Goal: Transaction & Acquisition: Purchase product/service

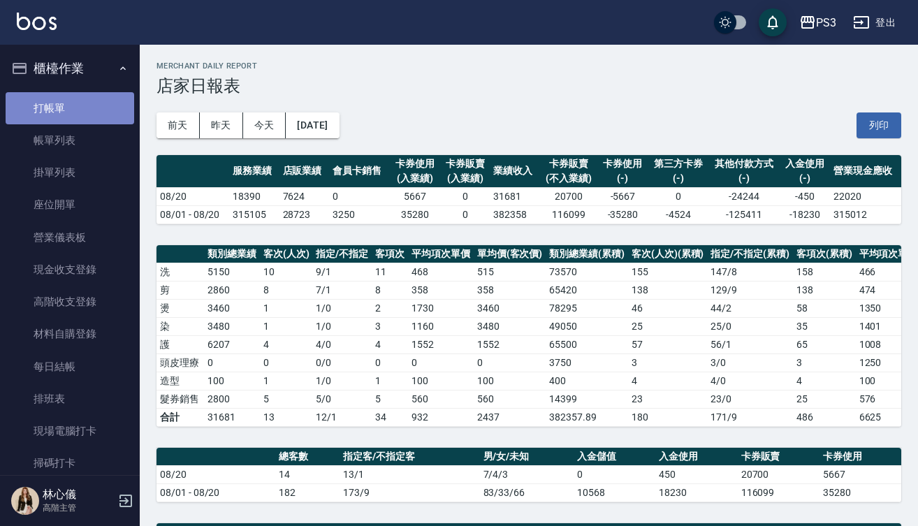
click at [71, 101] on link "打帳單" at bounding box center [70, 108] width 129 height 32
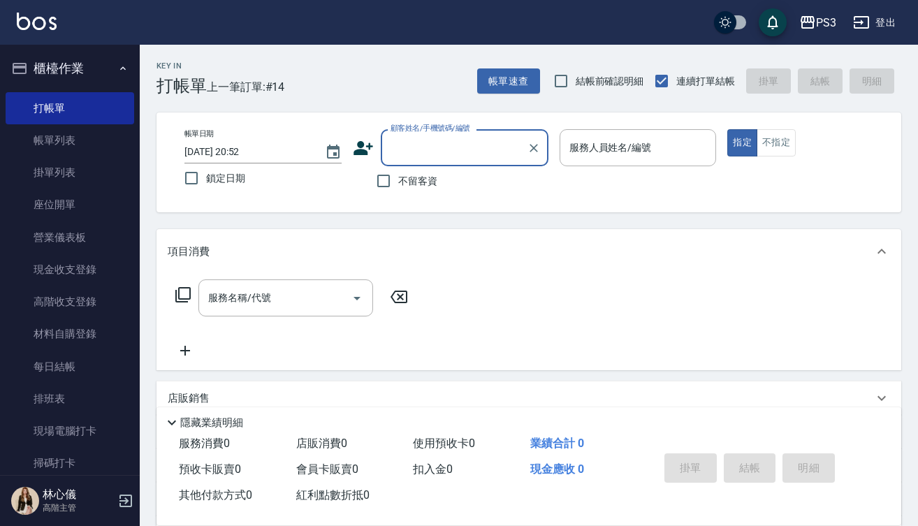
click at [419, 149] on input "顧客姓名/手機號碼/編號" at bounding box center [454, 148] width 134 height 24
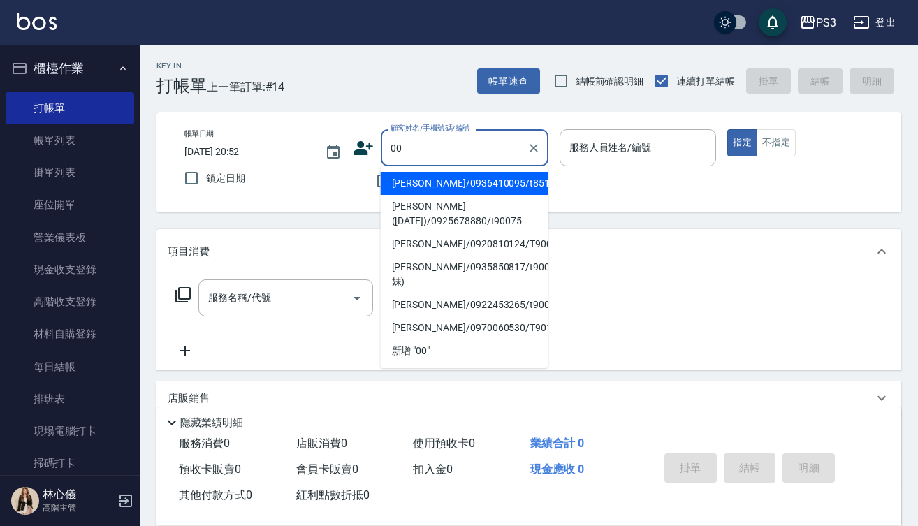
type input "0"
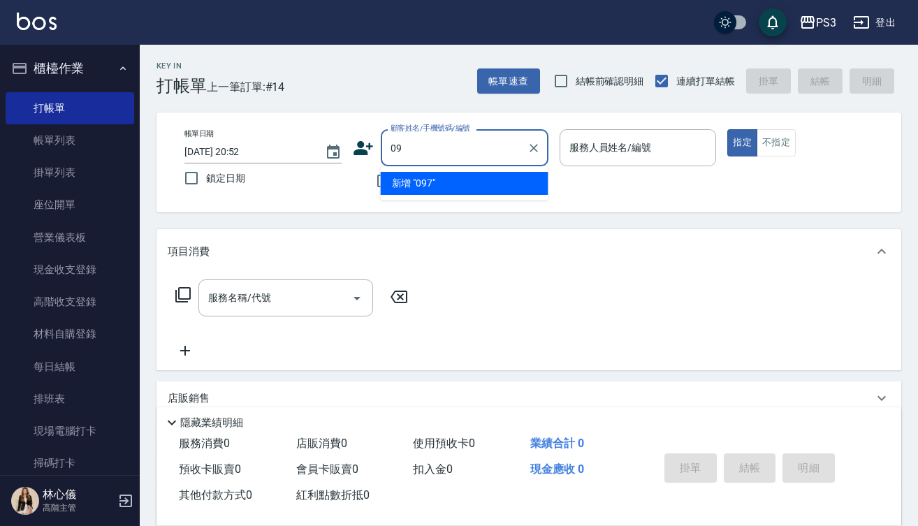
type input "0"
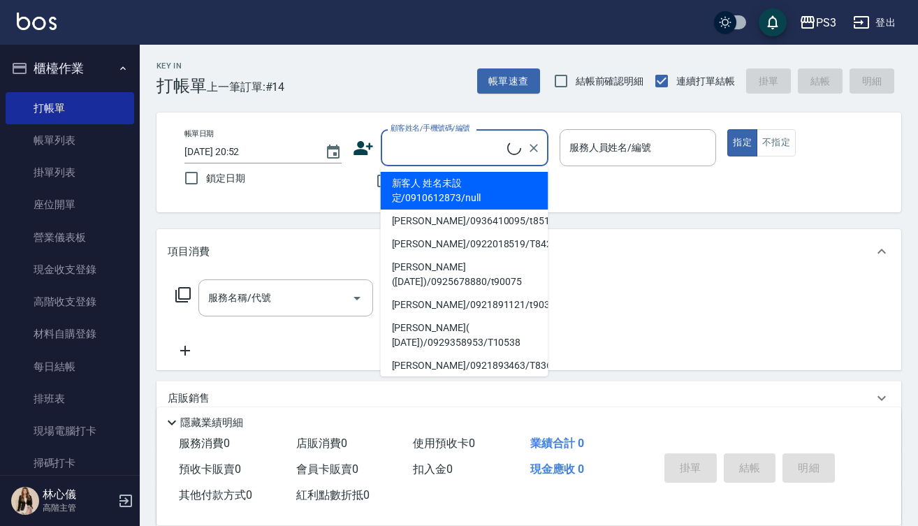
click at [368, 152] on icon at bounding box center [363, 148] width 21 height 21
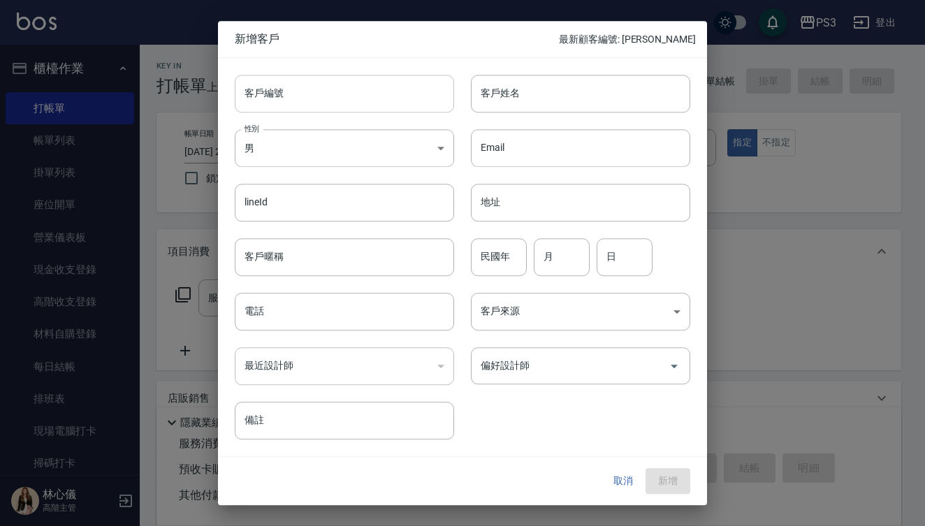
click at [324, 91] on input "客戶編號" at bounding box center [344, 94] width 219 height 38
type input "t90022"
type input "吳竹貴"
type input "76"
type input "6"
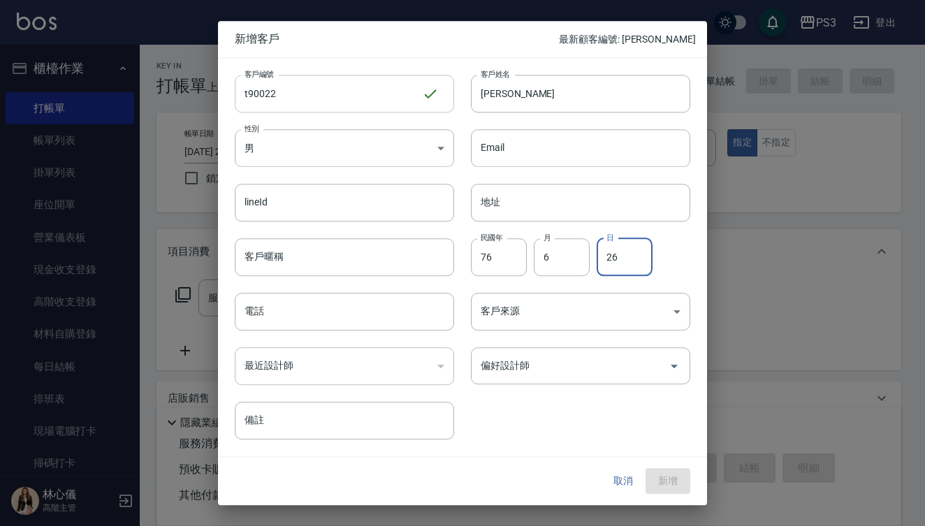
type input "26"
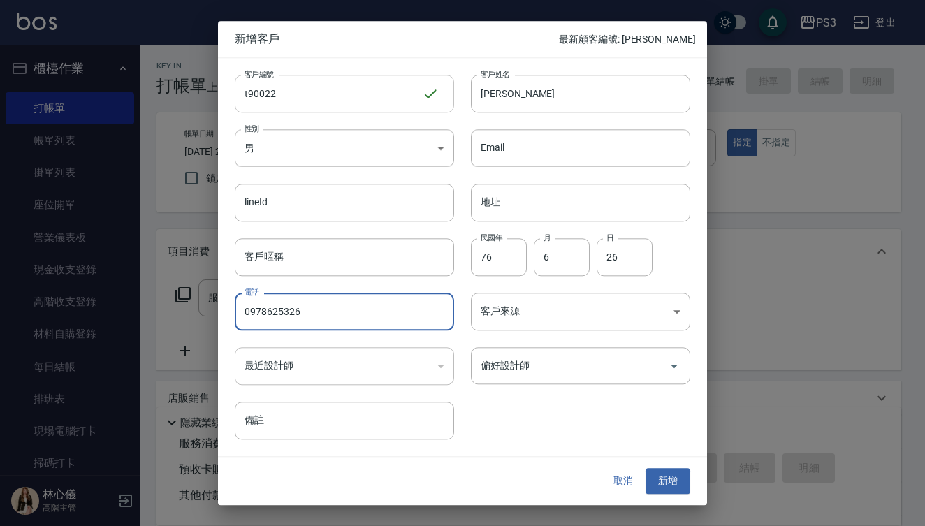
type input "0978625326"
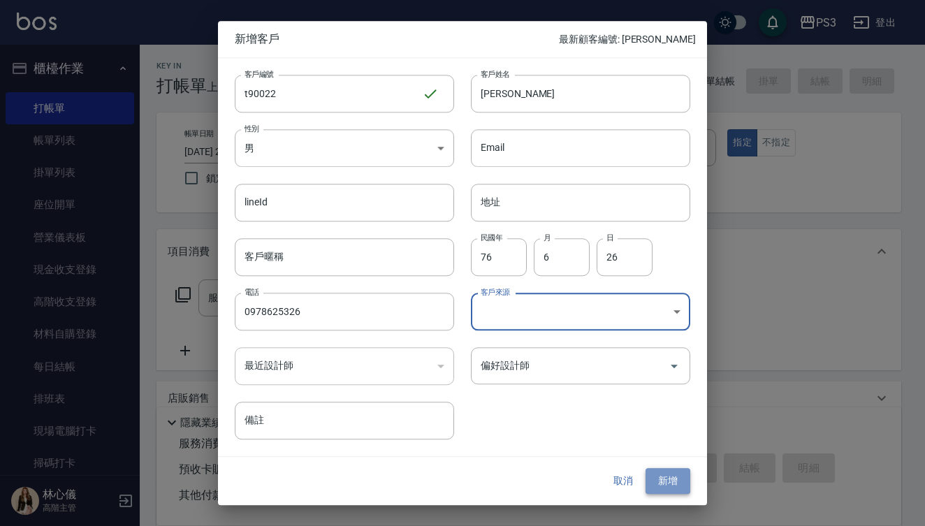
click at [673, 484] on button "新增" at bounding box center [668, 482] width 45 height 26
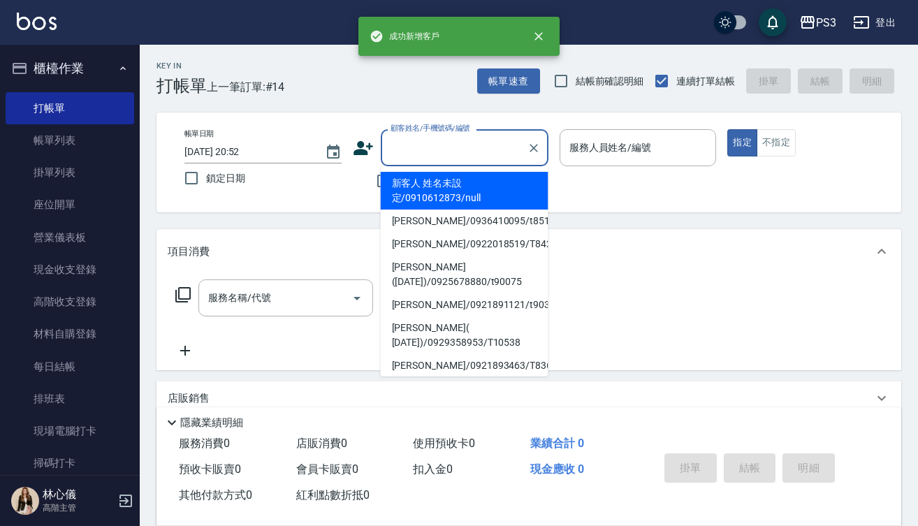
click at [463, 145] on input "顧客姓名/手機號碼/編號" at bounding box center [454, 148] width 134 height 24
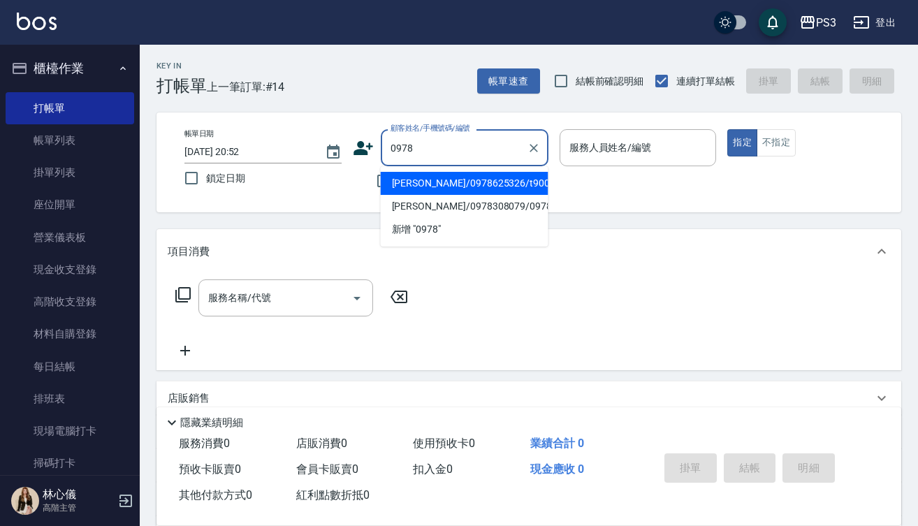
type input "章哲瑜哲瑜/0978638720/0978"
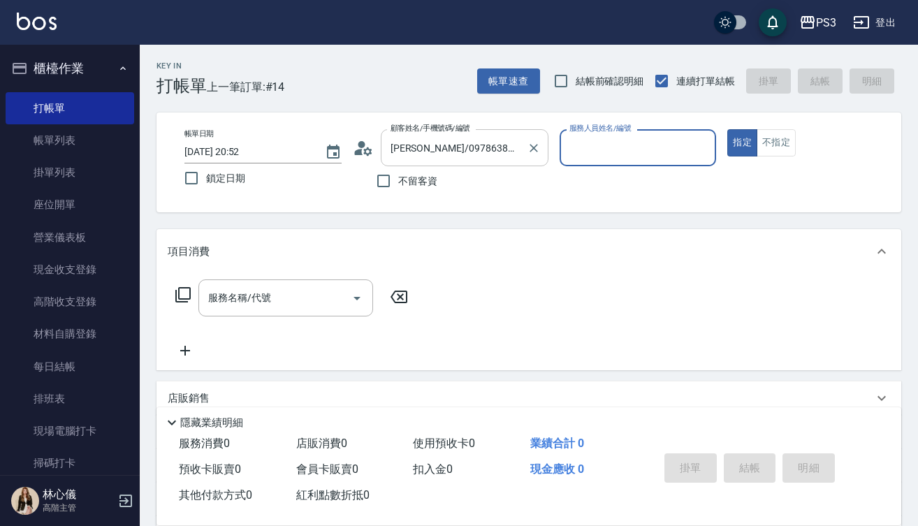
type input "Allen-5"
click at [536, 150] on icon "Clear" at bounding box center [534, 148] width 8 height 8
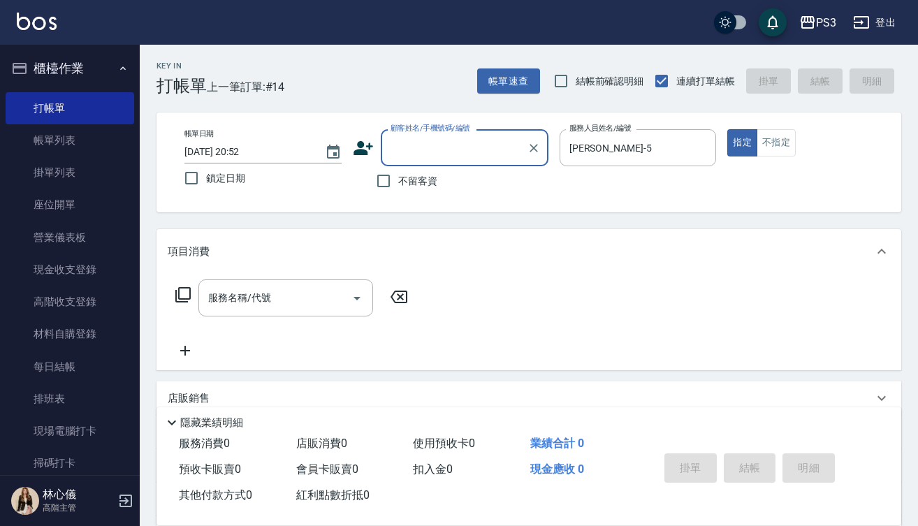
click at [486, 150] on input "顧客姓名/手機號碼/編號" at bounding box center [454, 148] width 134 height 24
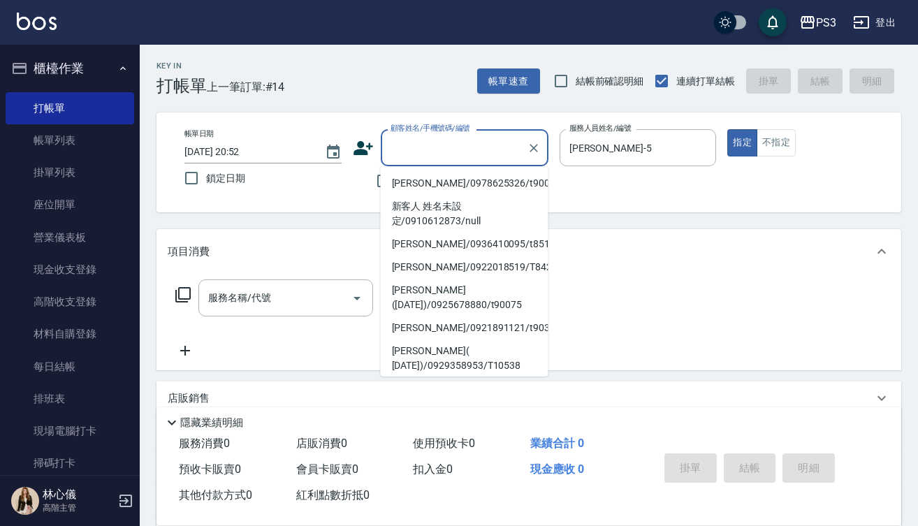
click at [472, 190] on li "吳竹貴/0978625326/t90022" at bounding box center [465, 183] width 168 height 23
type input "吳竹貴/0978625326/t90022"
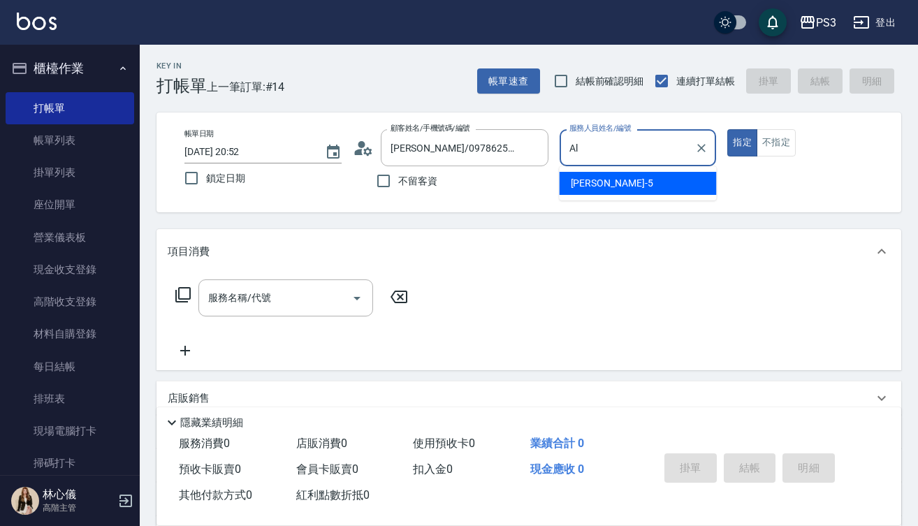
type input "A"
type input "Lisa-7"
type button "true"
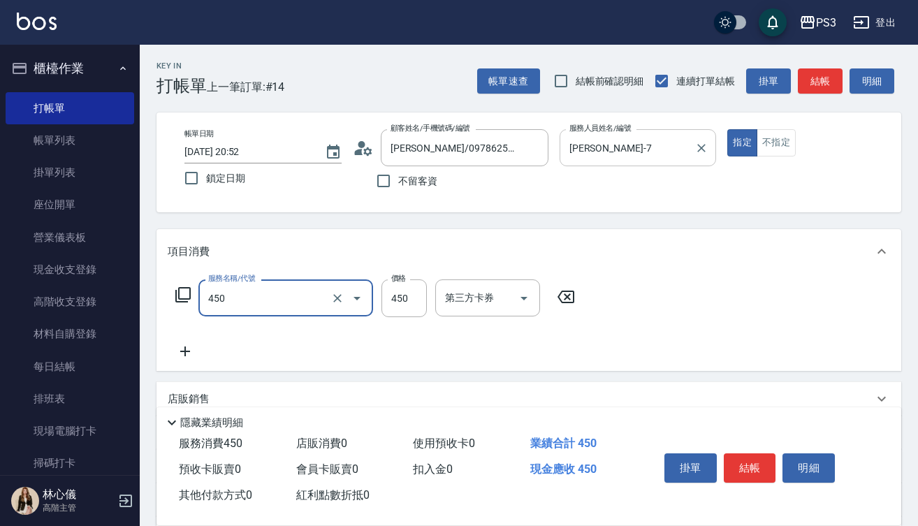
type input "有機洗髮(450)"
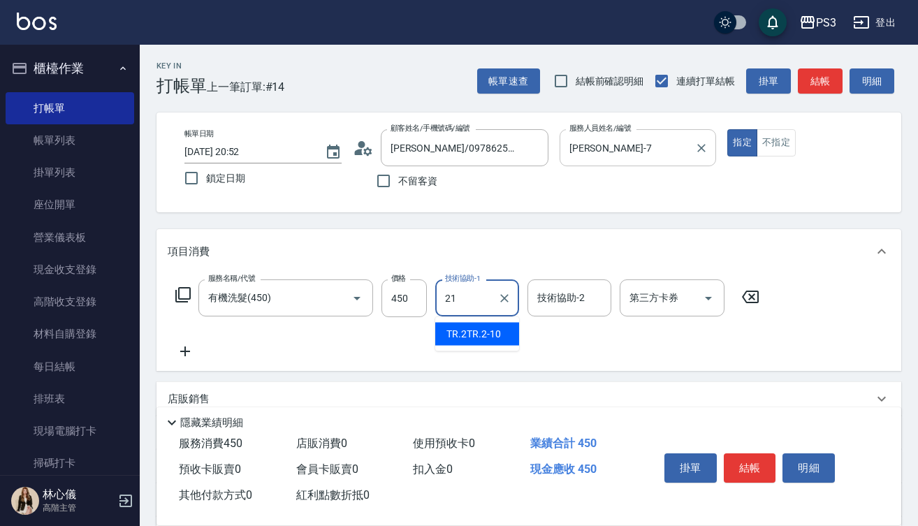
type input "Ashly-21"
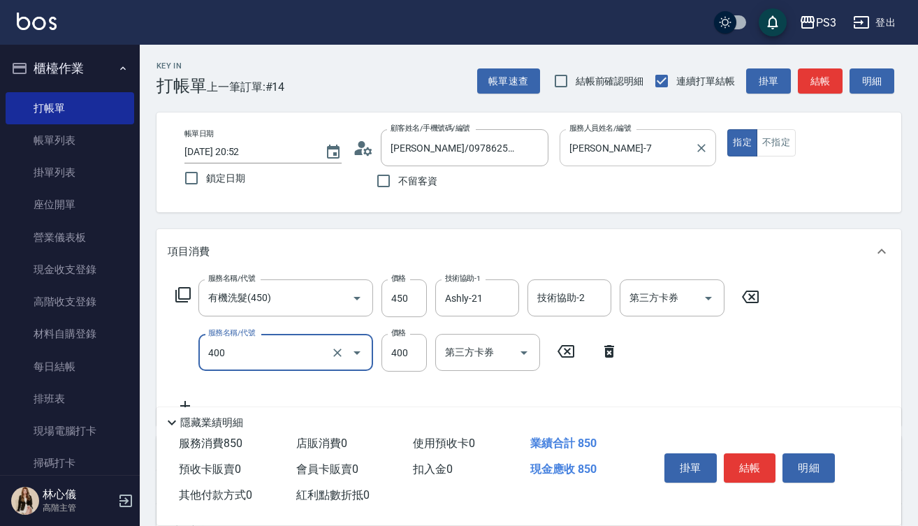
type input "剪(400)"
type input "380"
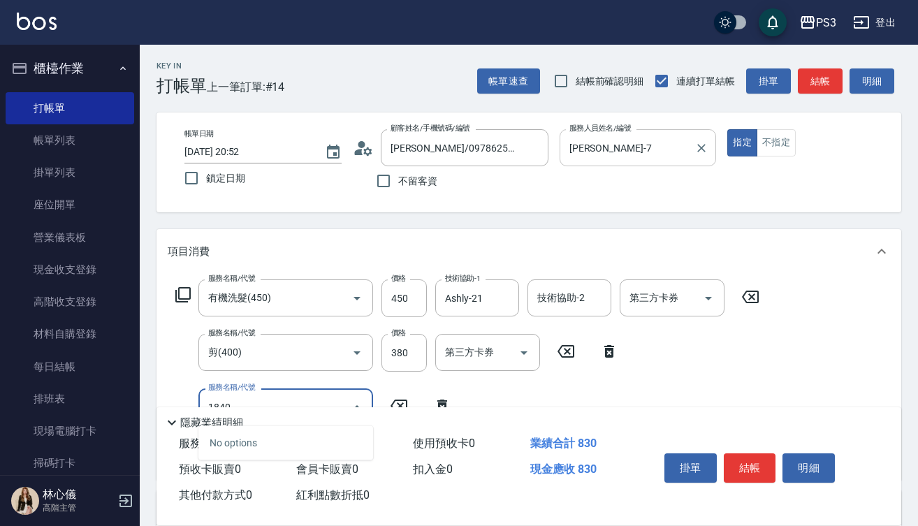
type input "18401"
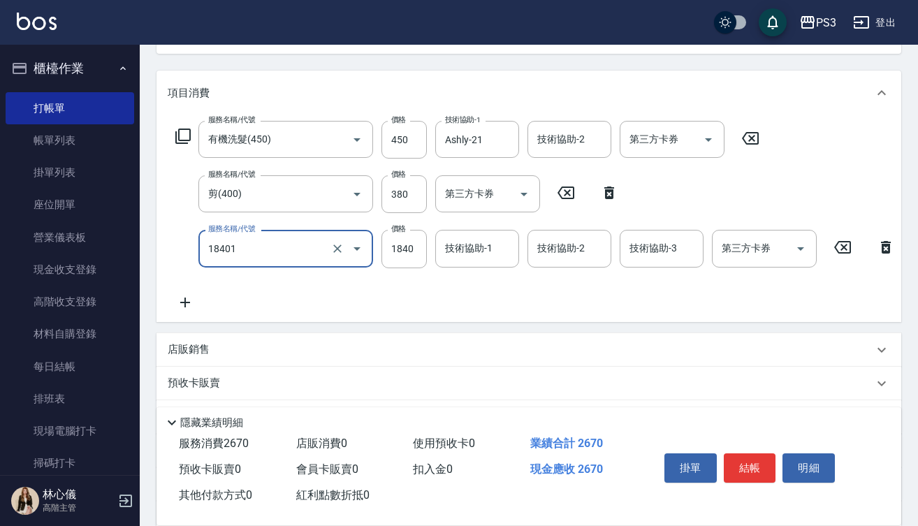
scroll to position [161, 0]
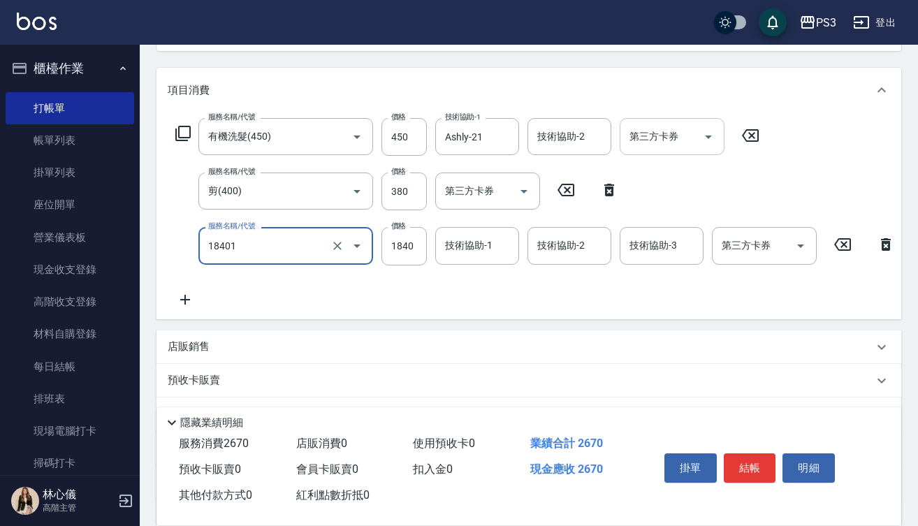
type input "L燙(18401)"
type input "1600"
drag, startPoint x: 296, startPoint y: 253, endPoint x: 329, endPoint y: 131, distance: 126.0
click at [296, 230] on div "L燙(18401) 服務名稱/代號" at bounding box center [285, 245] width 175 height 37
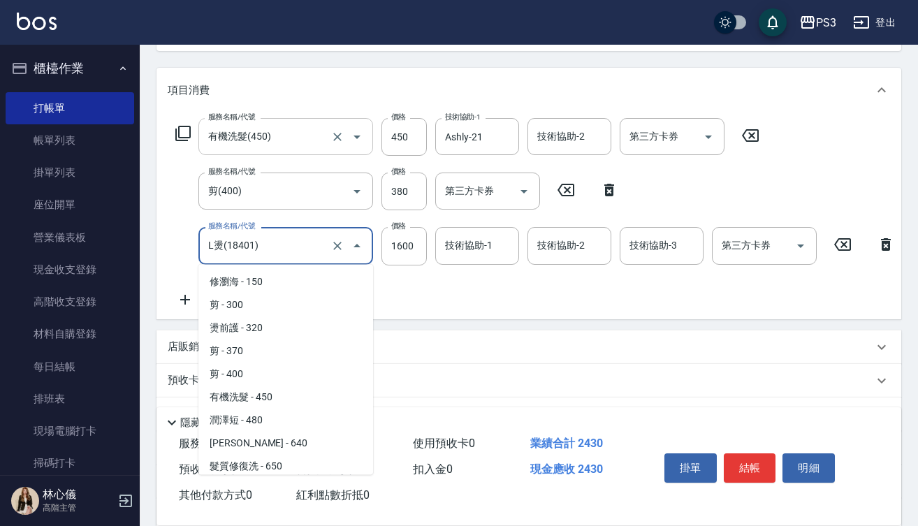
scroll to position [0, 0]
click at [321, 141] on input "有機洗髮(450)" at bounding box center [266, 136] width 123 height 24
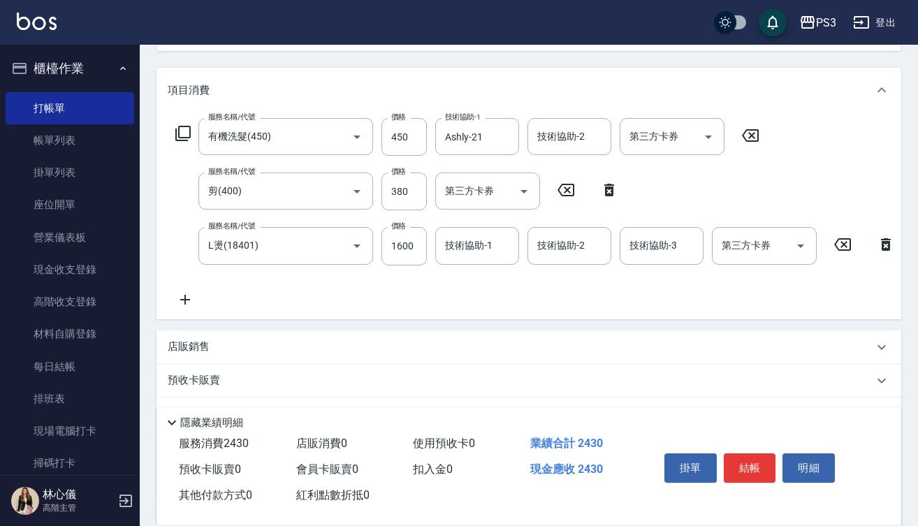
click at [435, 275] on div "服務名稱/代號 有機洗髮(450) 服務名稱/代號 價格 450 價格 技術協助-1 Ashly-21 技術協助-1 技術協助-2 技術協助-2 第三方卡券 …" at bounding box center [536, 212] width 736 height 189
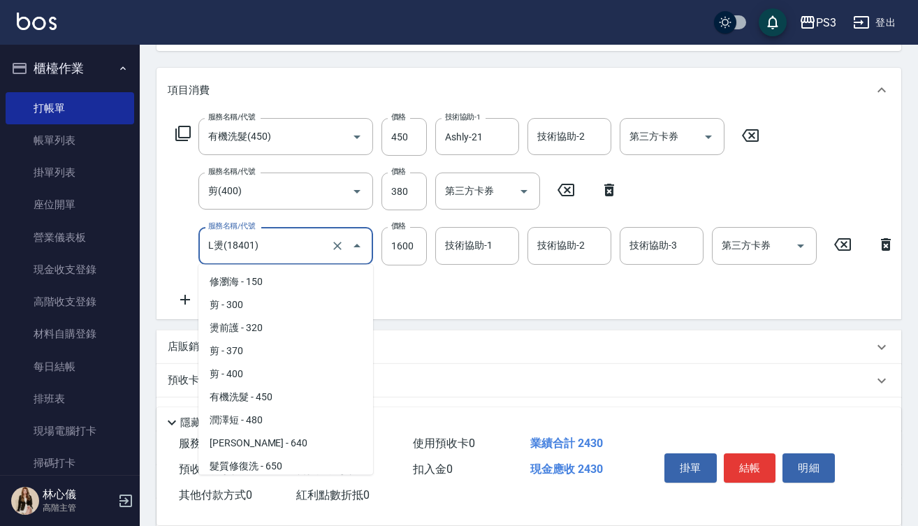
click at [289, 254] on input "L燙(18401)" at bounding box center [266, 245] width 123 height 24
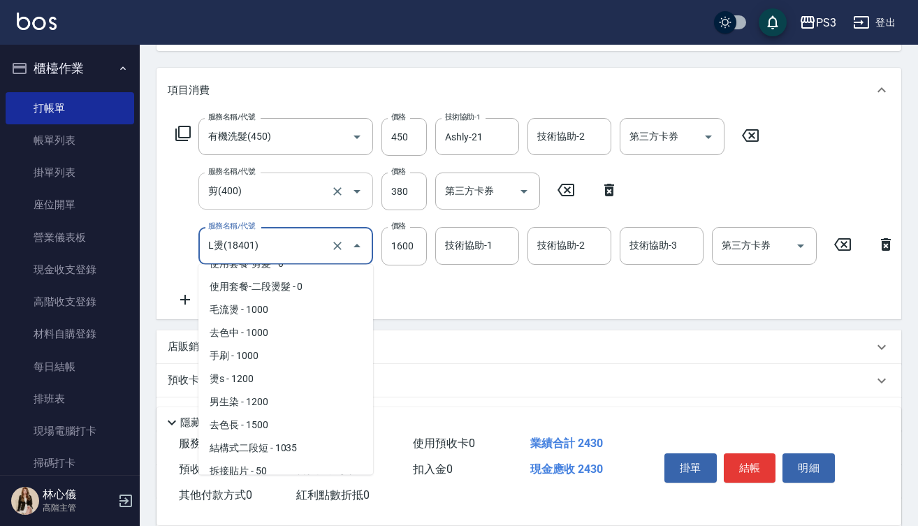
drag, startPoint x: 289, startPoint y: 254, endPoint x: 313, endPoint y: 175, distance: 82.7
click at [289, 253] on input "L燙(18401)" at bounding box center [266, 245] width 123 height 24
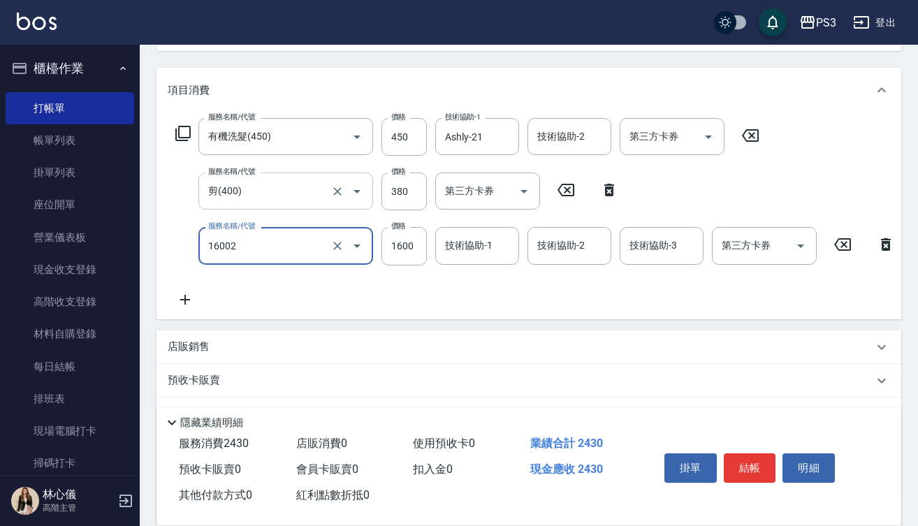
type input "染L(16002)"
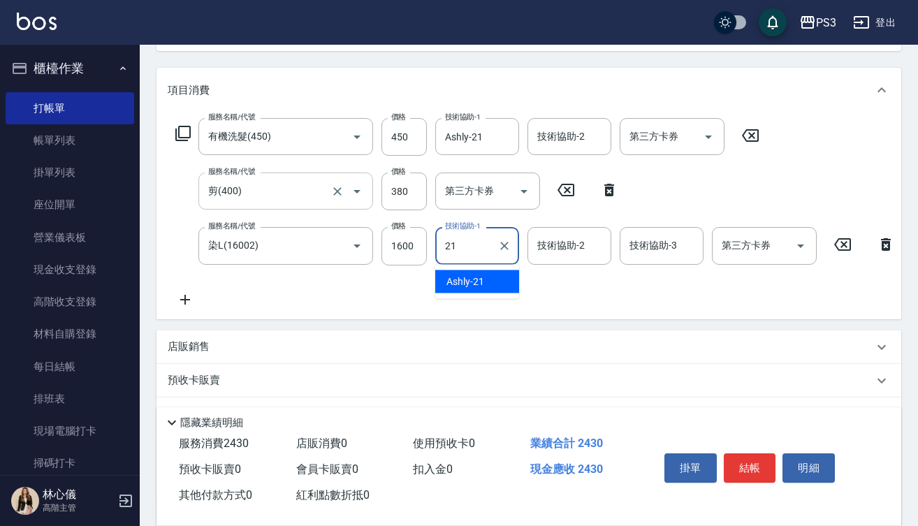
type input "Ashly-21"
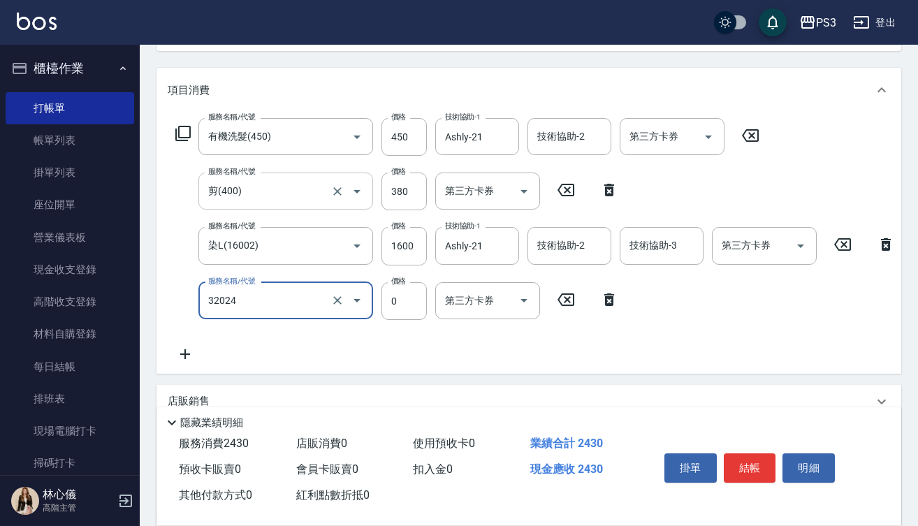
type input "隔離加礦物染(32024)"
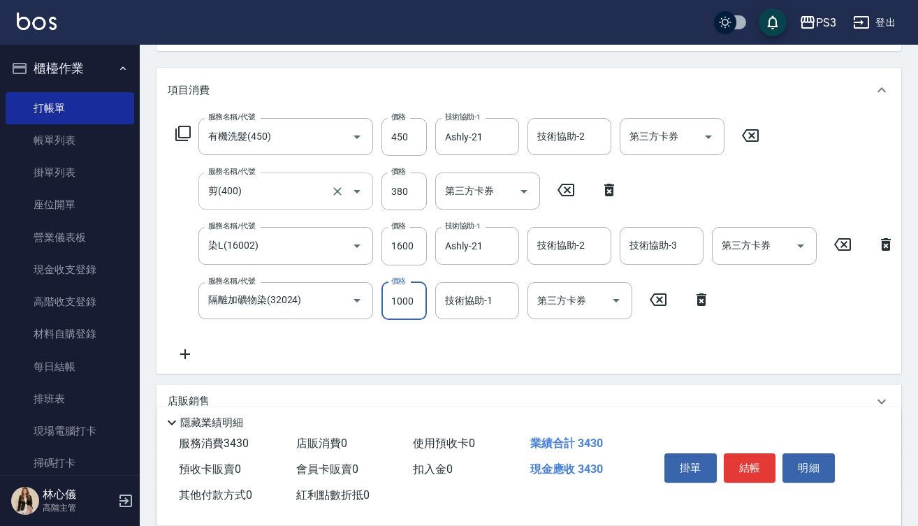
type input "1000"
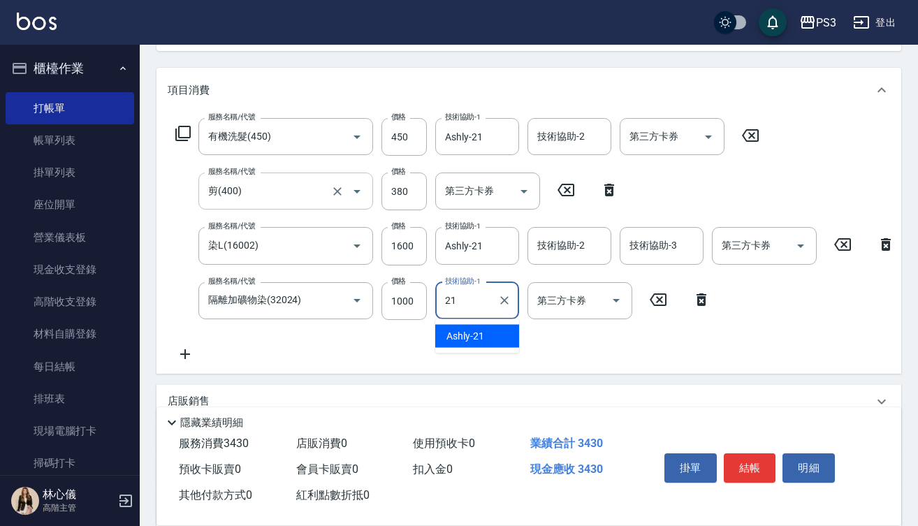
type input "Ashly-21"
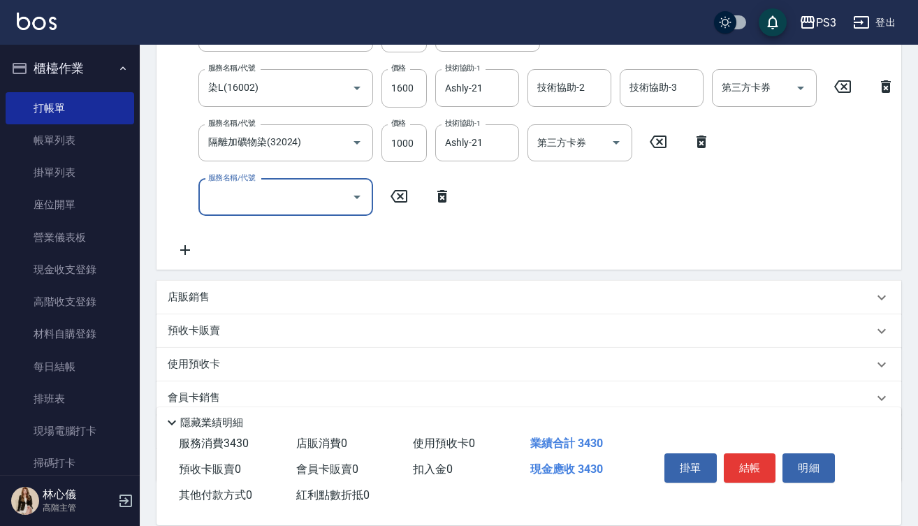
scroll to position [324, 0]
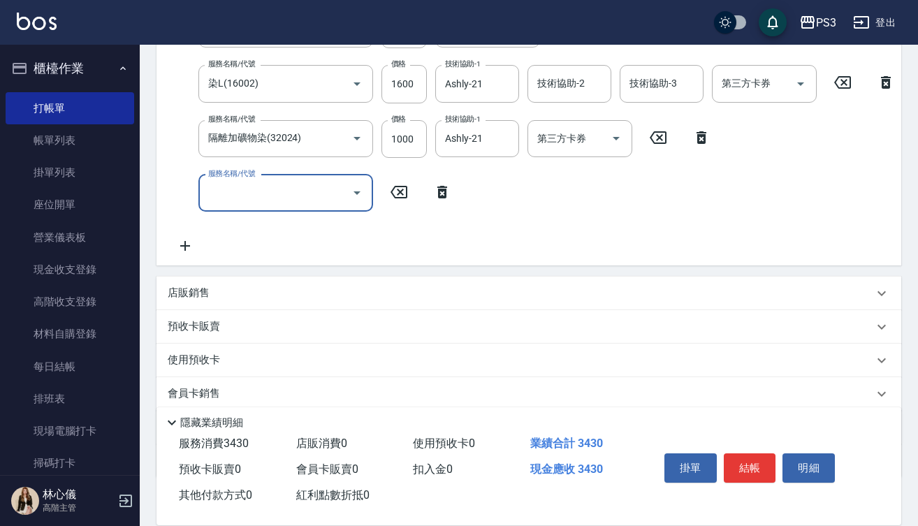
click at [549, 144] on input "第三方卡券" at bounding box center [569, 138] width 71 height 24
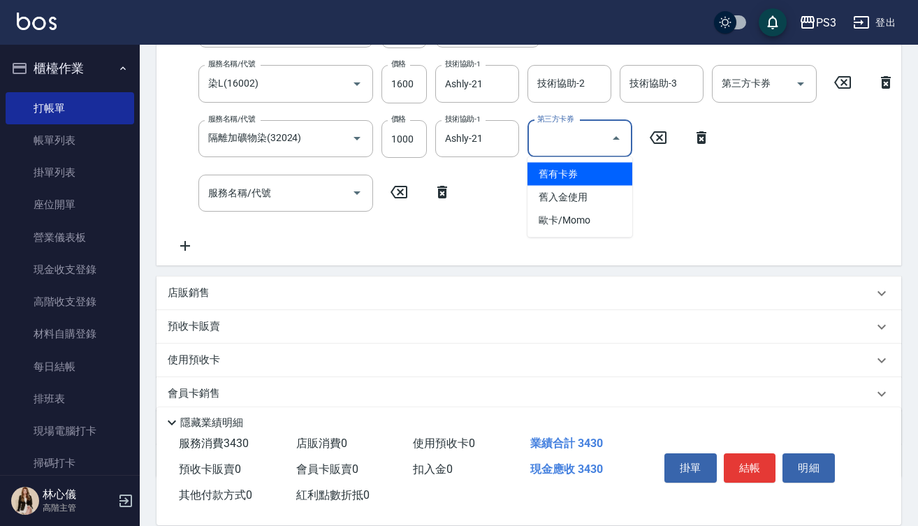
type input "舊有卡券"
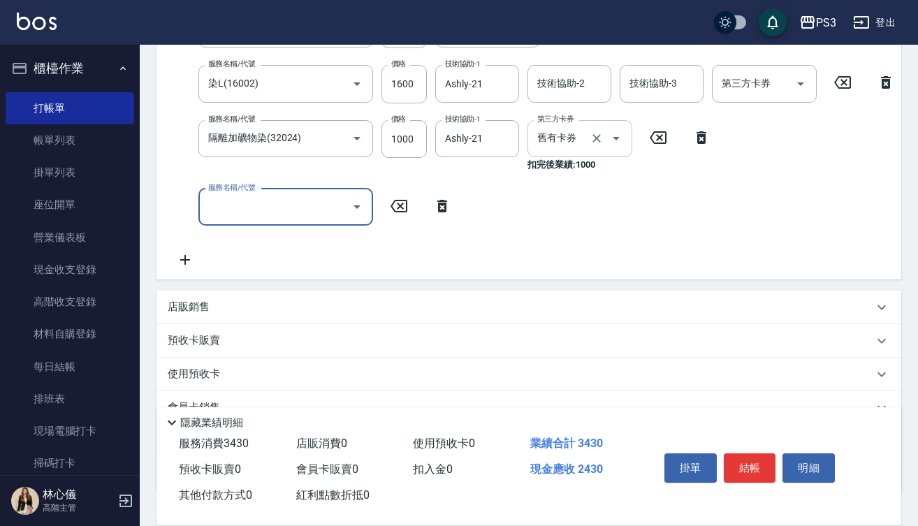
click at [615, 138] on icon "Open" at bounding box center [616, 138] width 7 height 3
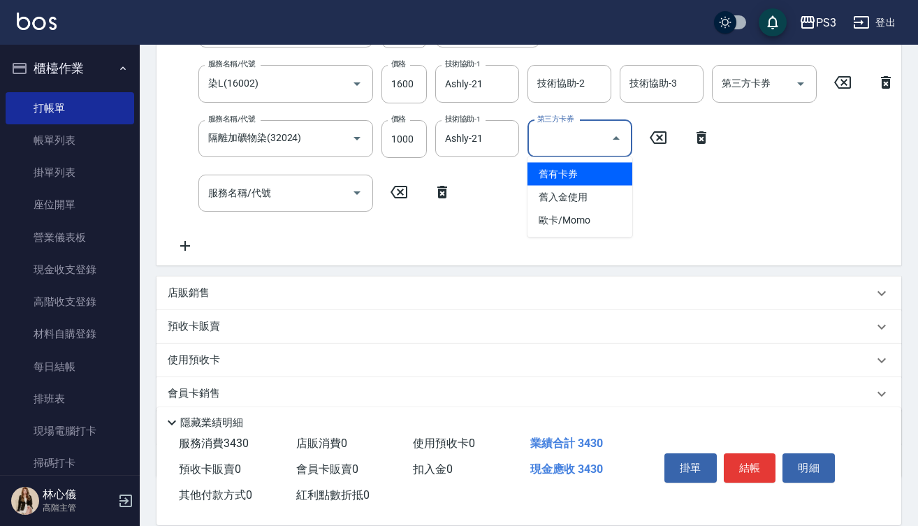
type input "舊有卡券"
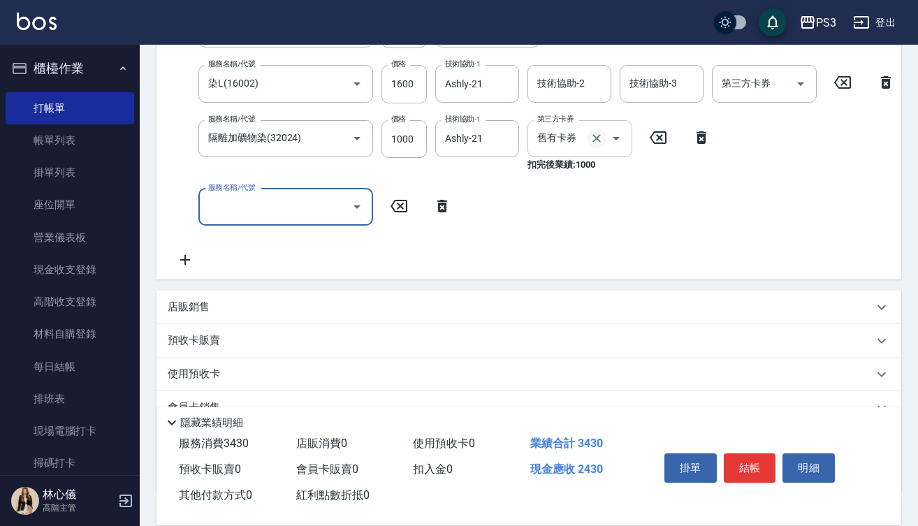
click at [597, 142] on icon "Clear" at bounding box center [597, 138] width 14 height 14
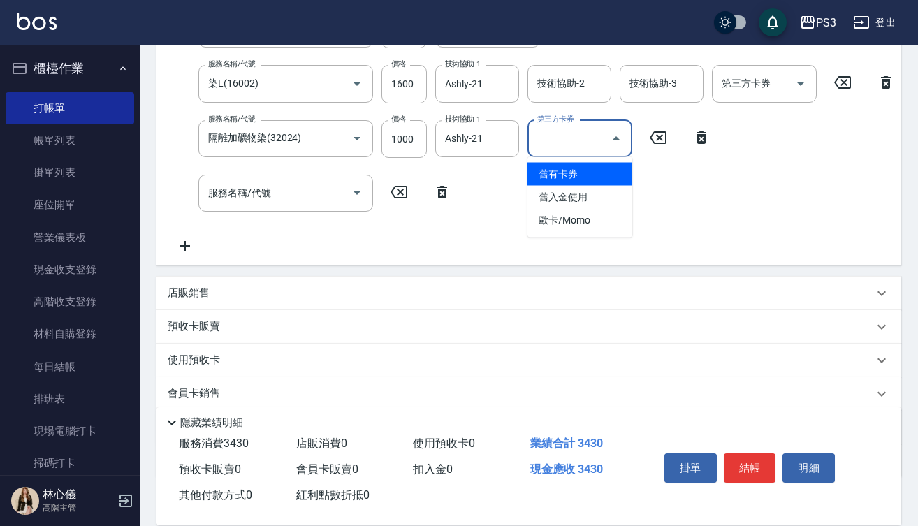
click at [583, 150] on input "第三方卡券" at bounding box center [569, 138] width 71 height 24
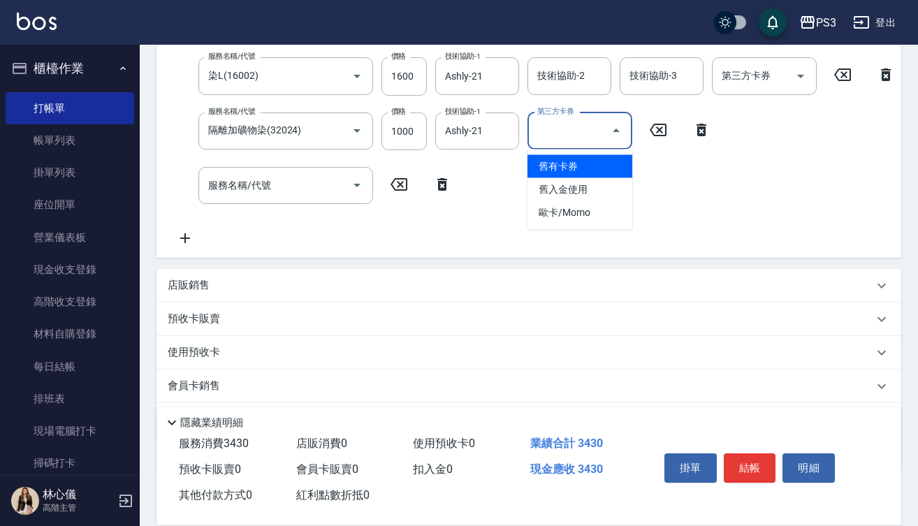
click at [521, 124] on form "技術協助-1 Ashly-21 技術協助-1" at bounding box center [481, 131] width 92 height 37
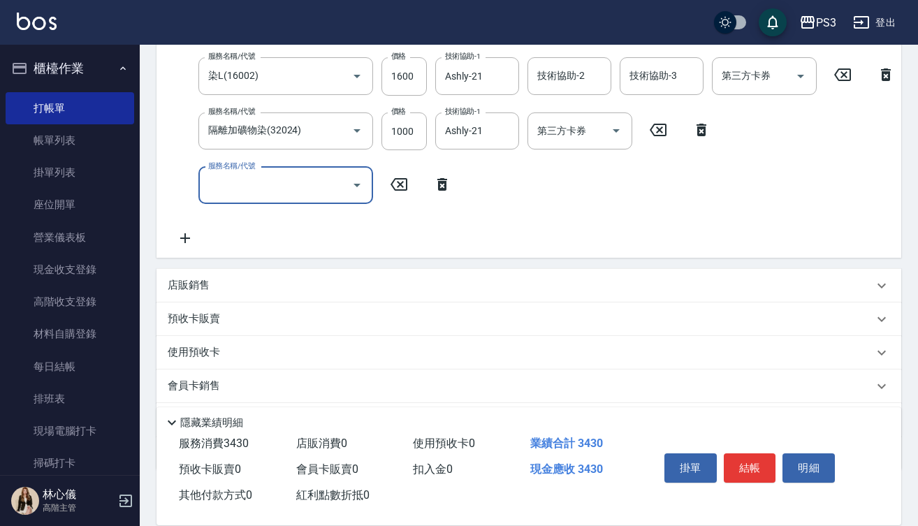
click at [299, 187] on input "服務名稱/代號" at bounding box center [275, 185] width 141 height 24
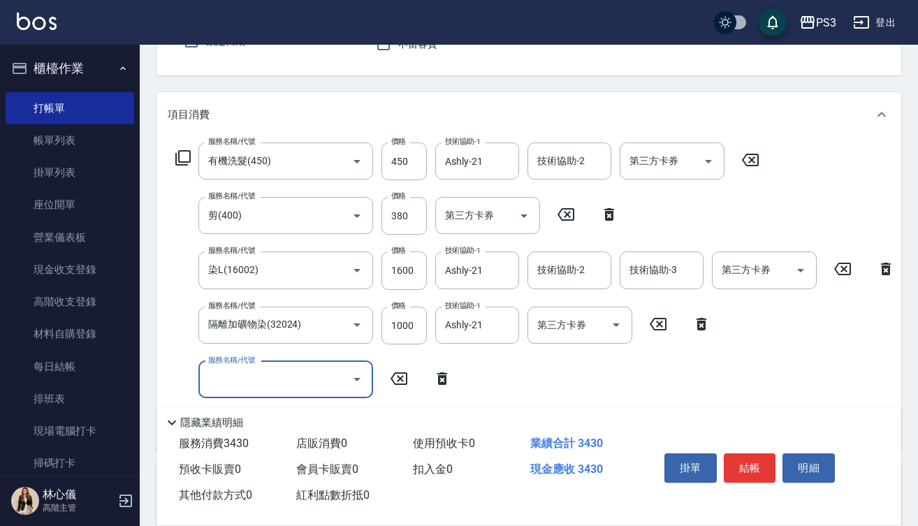
scroll to position [138, 0]
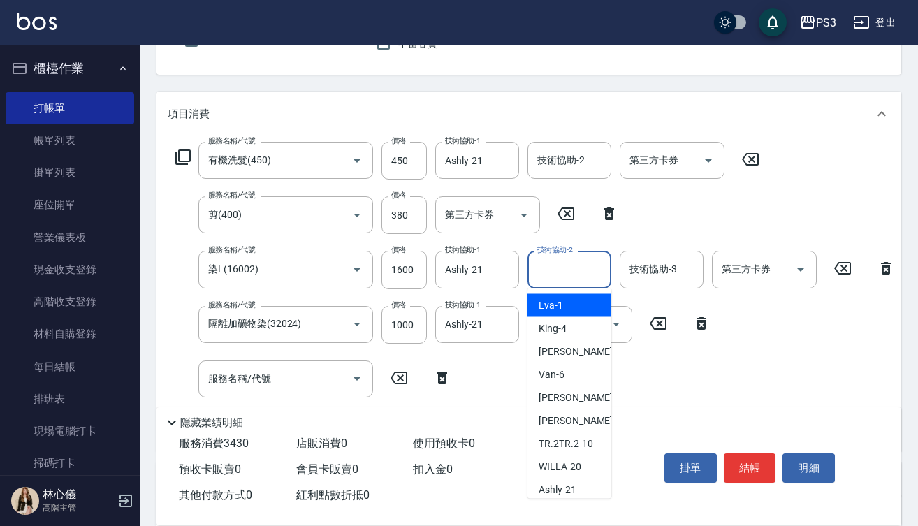
click at [574, 277] on input "技術協助-2" at bounding box center [569, 269] width 71 height 24
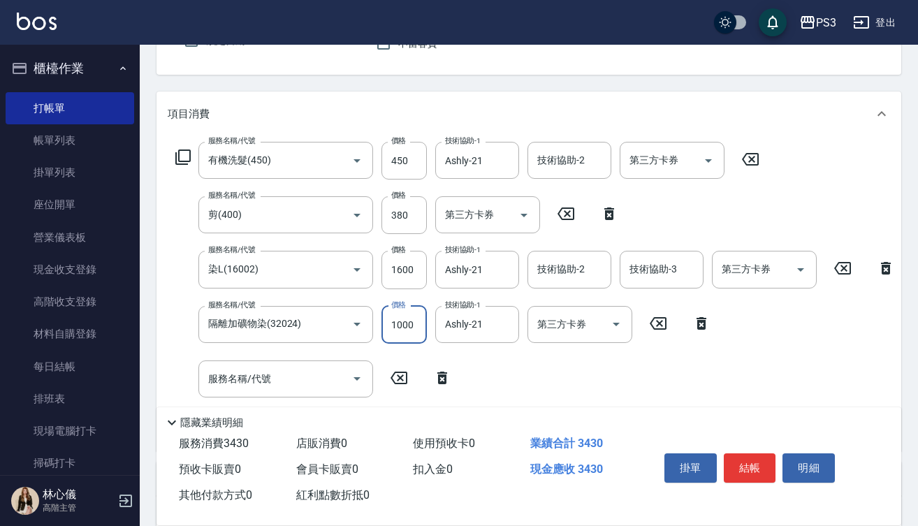
click at [420, 325] on input "1000" at bounding box center [404, 325] width 45 height 38
type input "700"
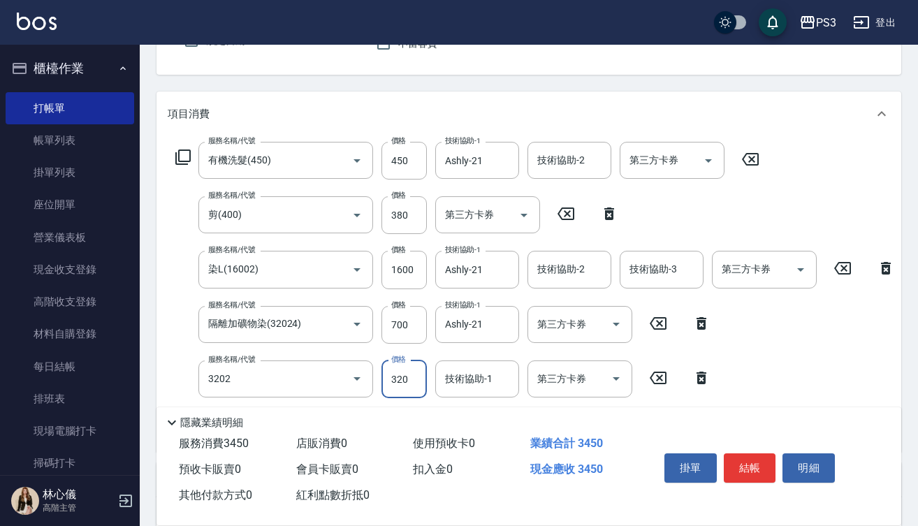
type input "頭皮隔離(3202)"
type input "300"
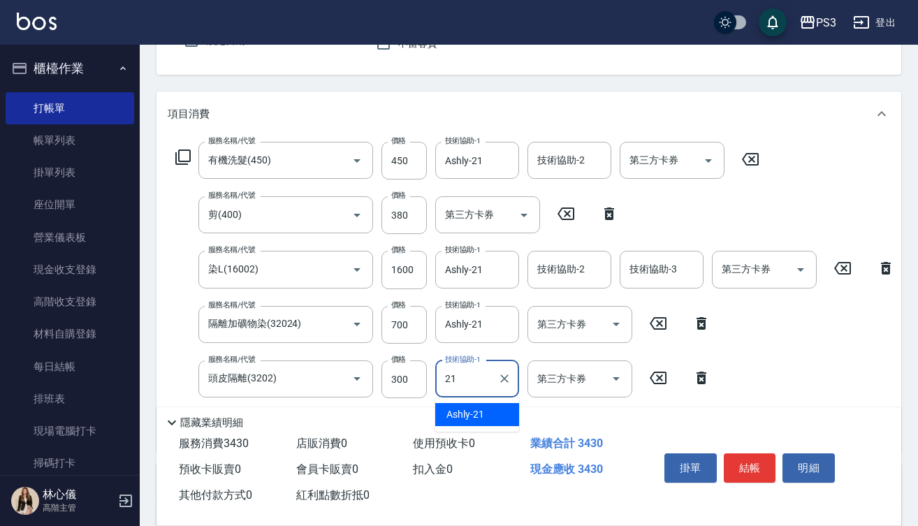
type input "Ashly-21"
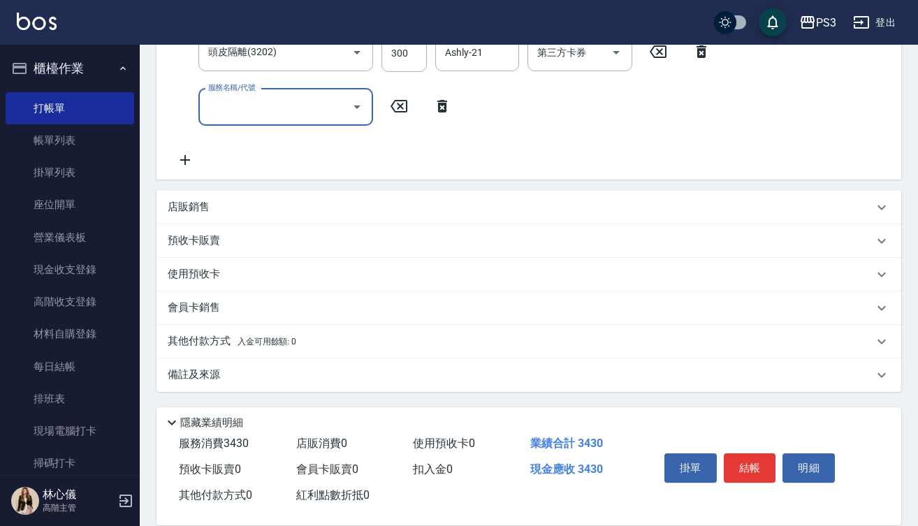
scroll to position [475, 0]
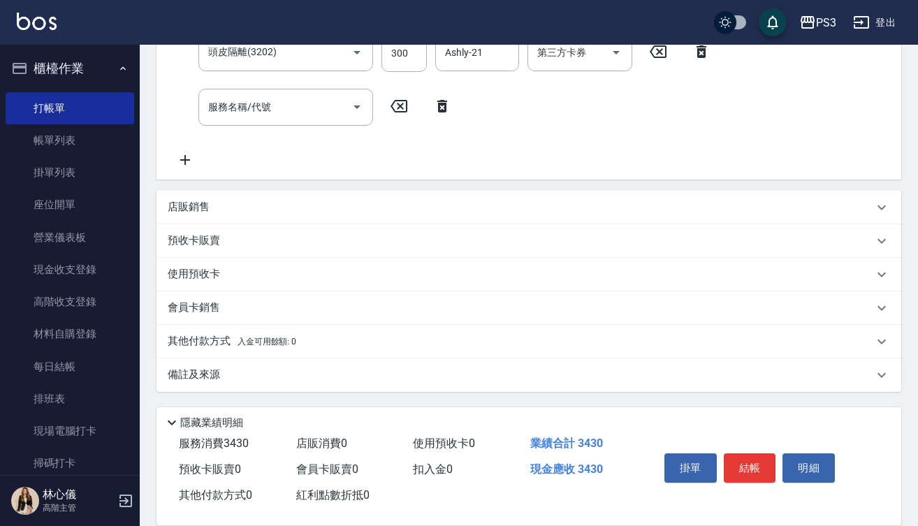
click at [231, 196] on div "店販銷售" at bounding box center [529, 208] width 745 height 34
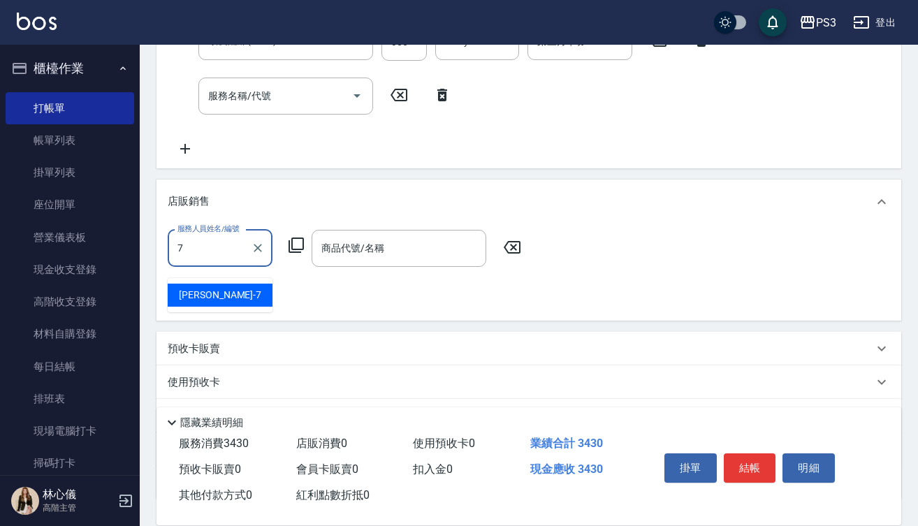
type input "Lisa-7"
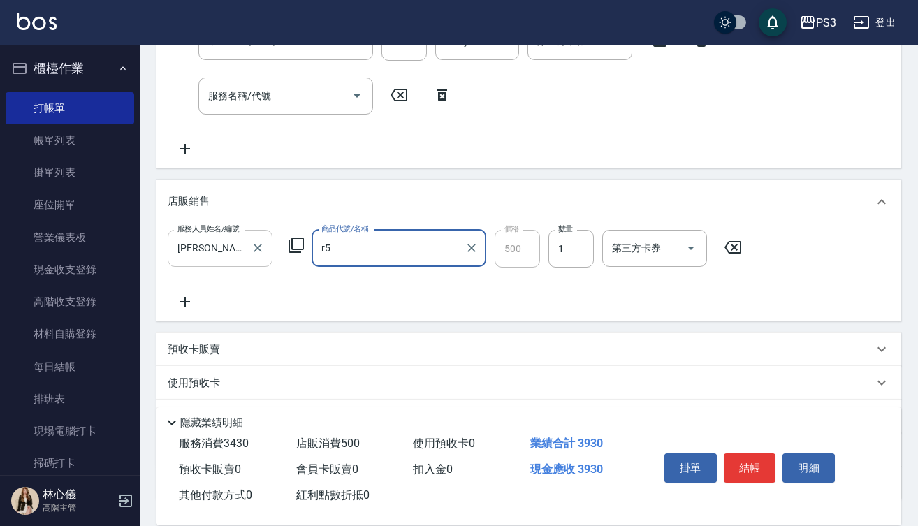
type input "結構染"
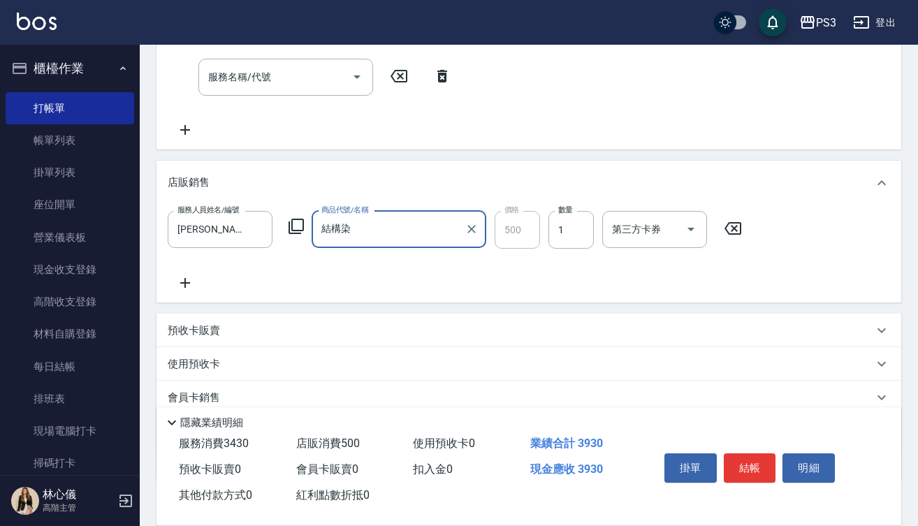
scroll to position [502, 0]
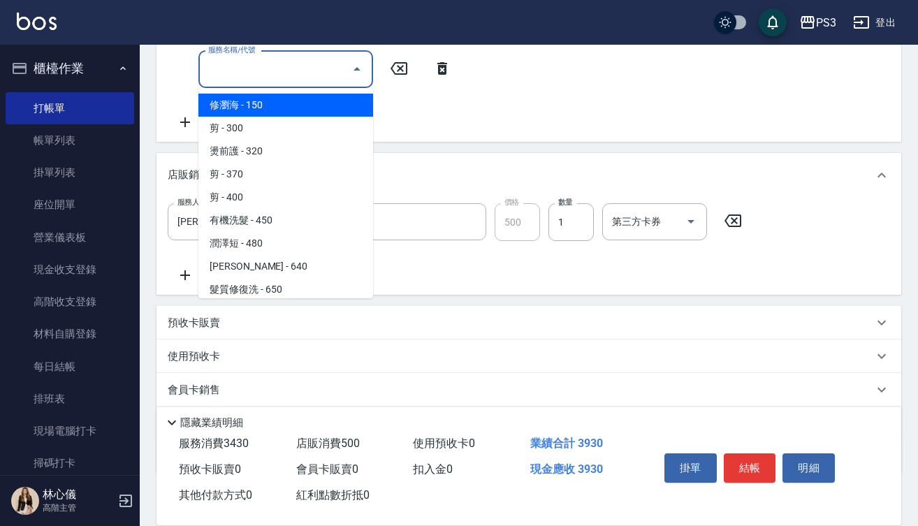
click at [254, 74] on input "服務名稱/代號" at bounding box center [275, 69] width 141 height 24
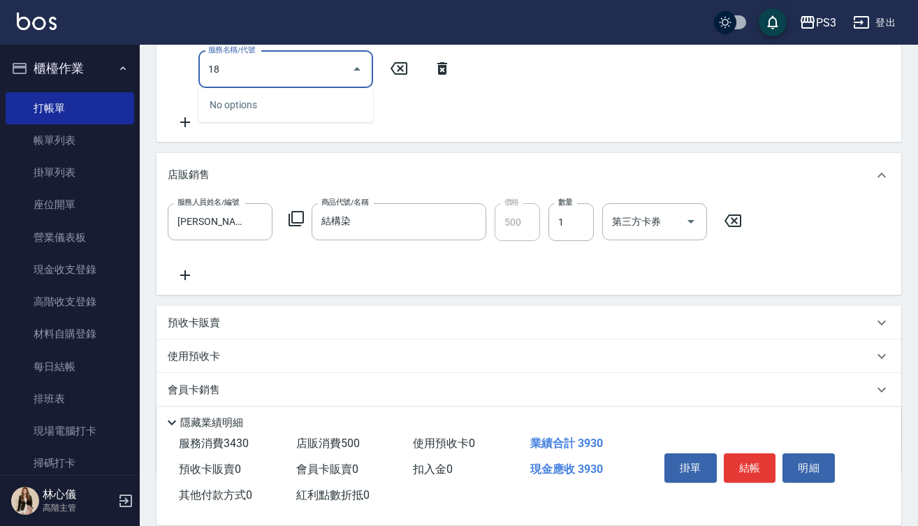
type input "1"
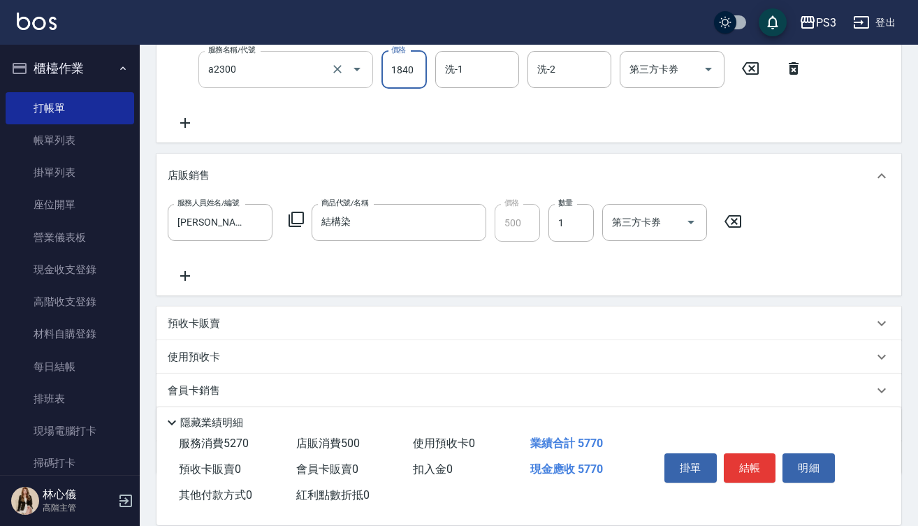
type input "結構式三段中(a2300)"
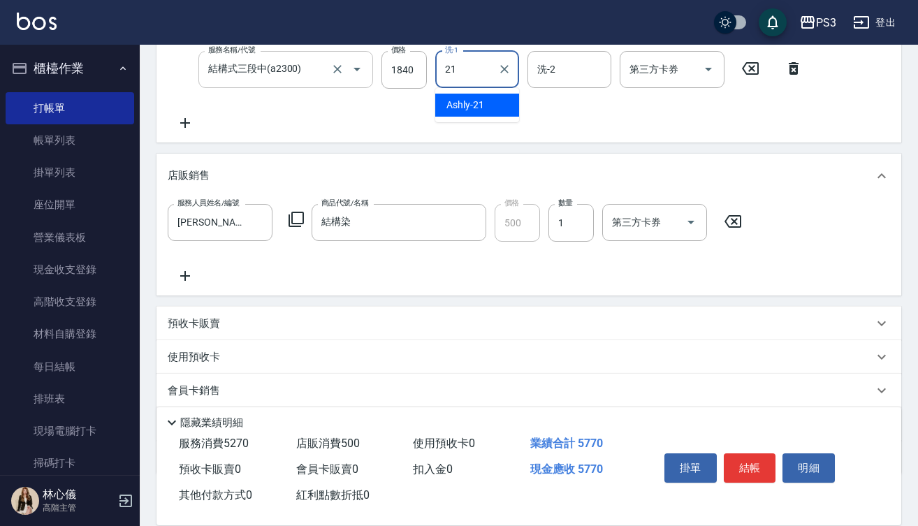
type input "Ashly-21"
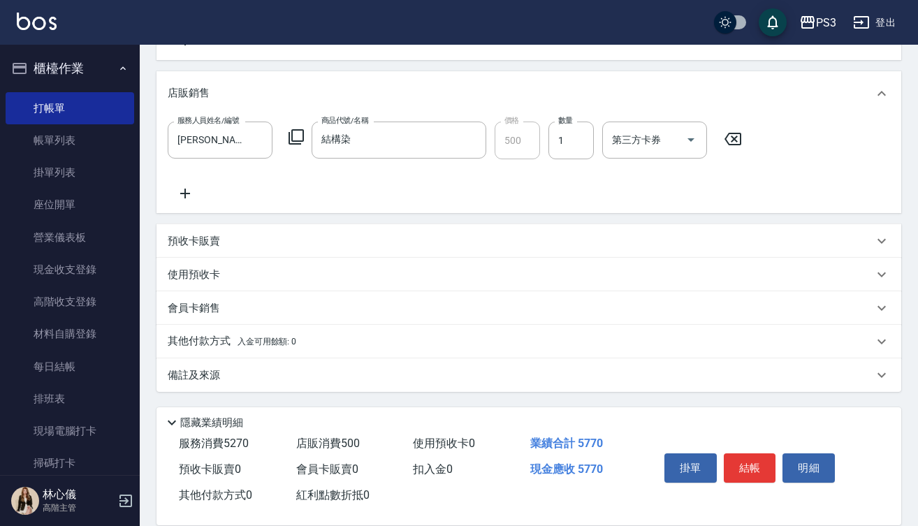
scroll to position [595, 0]
click at [212, 321] on div "會員卡銷售" at bounding box center [529, 308] width 745 height 34
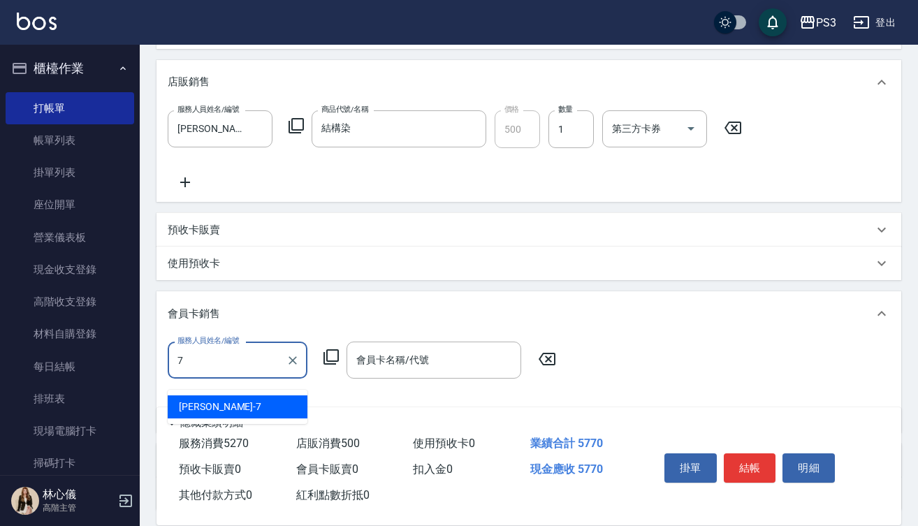
type input "Lisa-7"
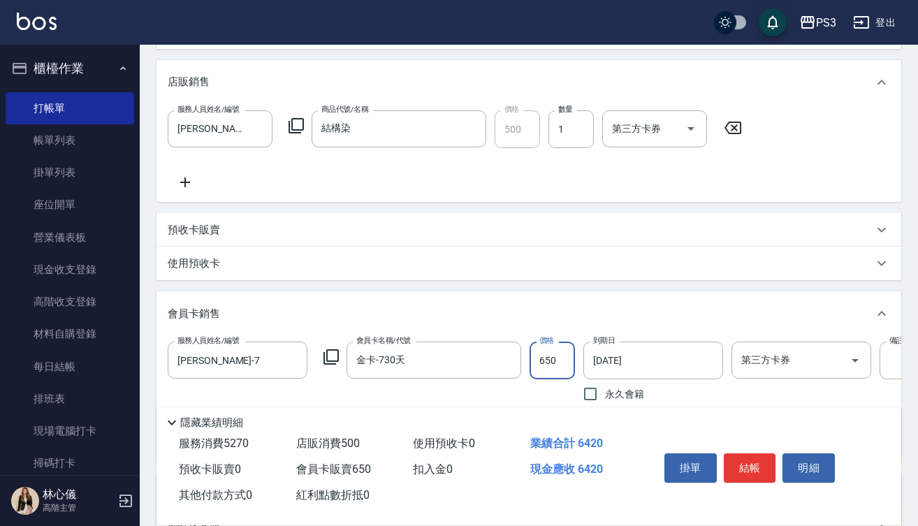
type input "金卡-730天"
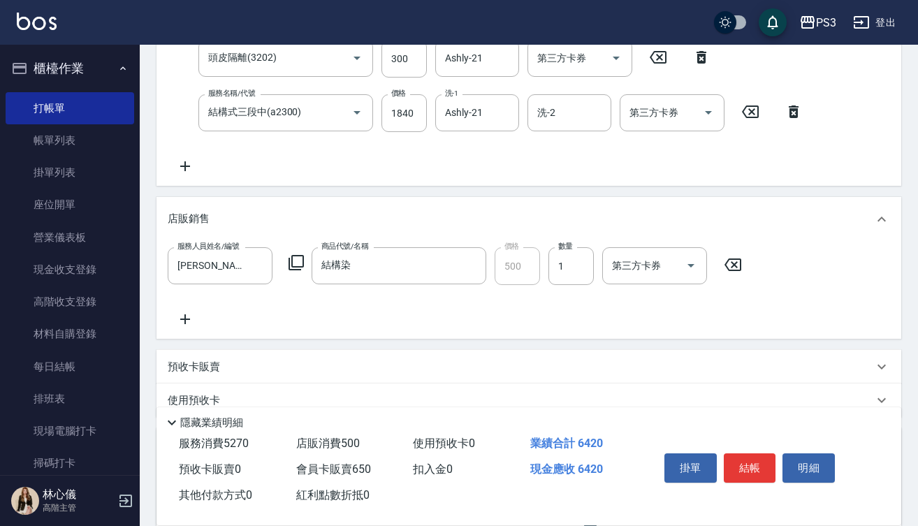
scroll to position [454, 0]
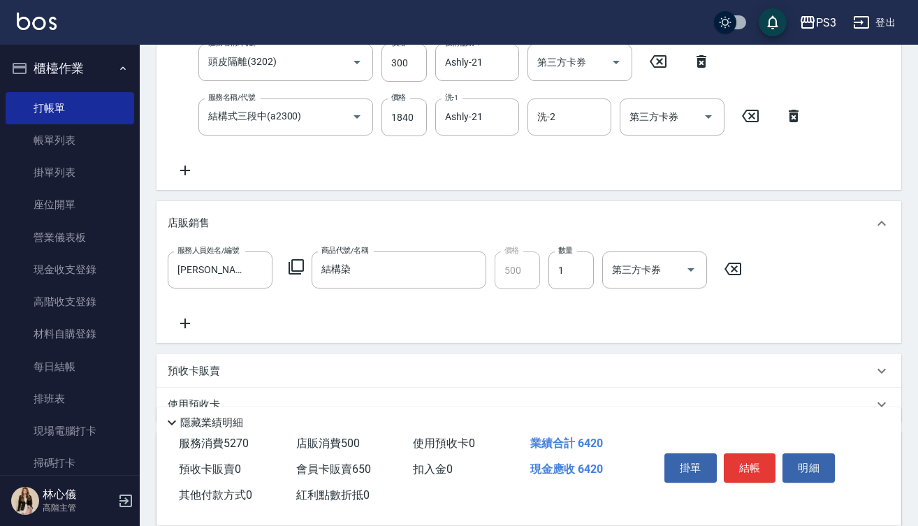
click at [184, 168] on icon at bounding box center [185, 170] width 35 height 17
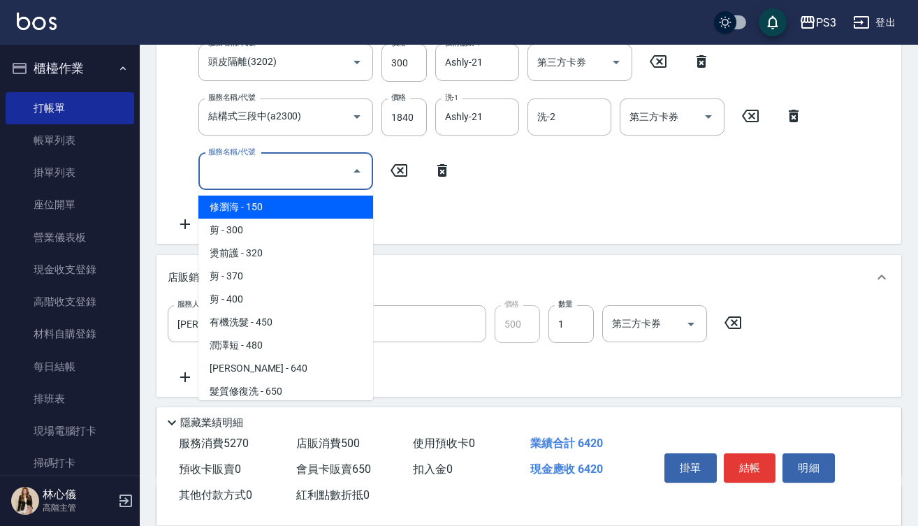
click at [267, 169] on input "服務名稱/代號" at bounding box center [275, 171] width 141 height 24
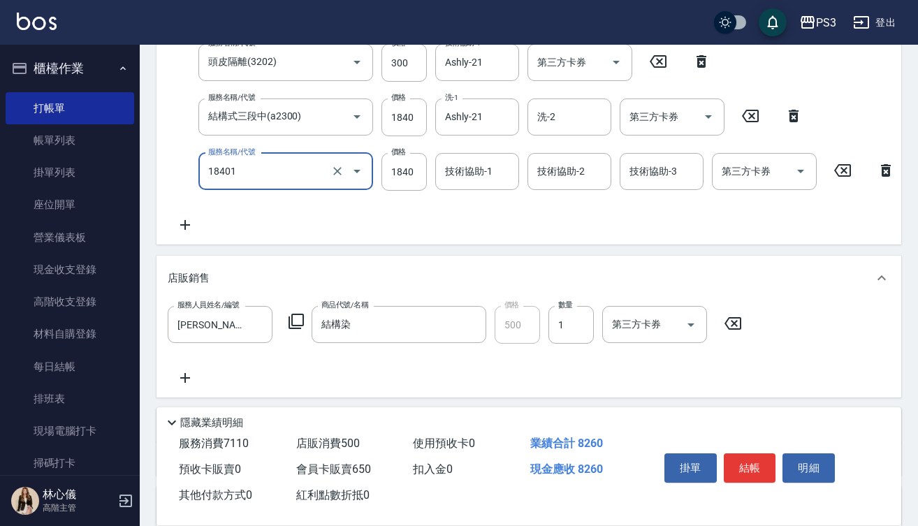
type input "L燙(18401)"
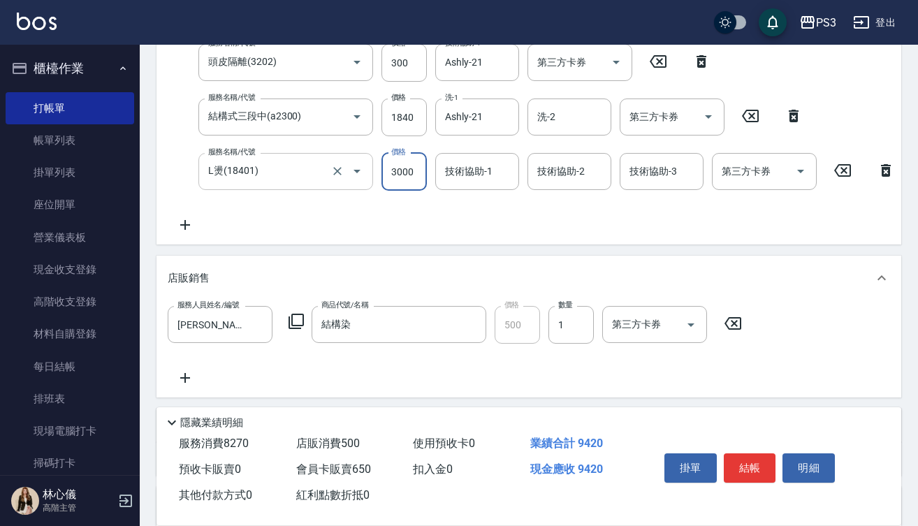
type input "3000"
type input "Ashly-21"
click at [769, 462] on button "結帳" at bounding box center [750, 468] width 52 height 29
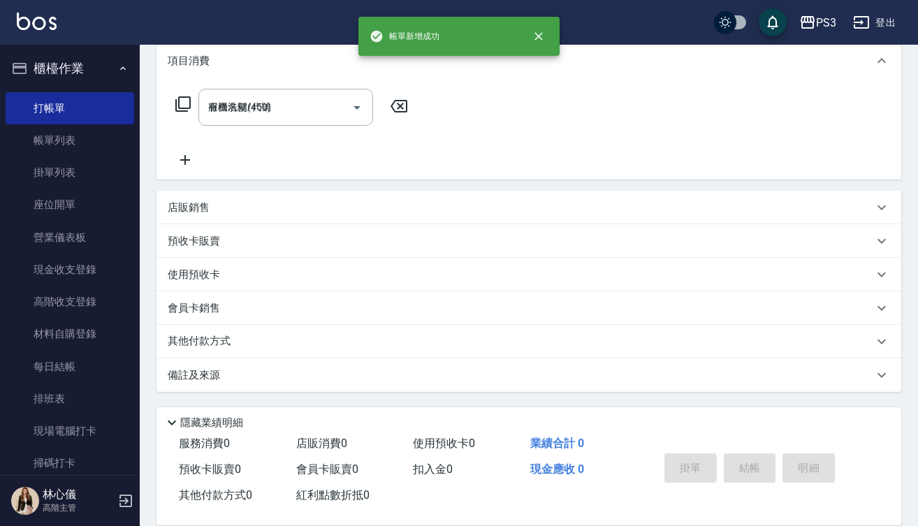
type input "2025/08/20 20:56"
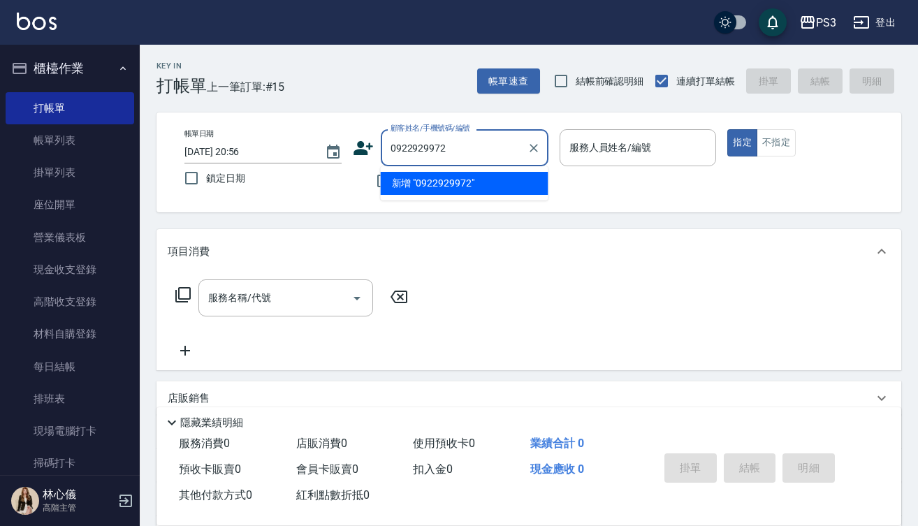
type input "0922929972"
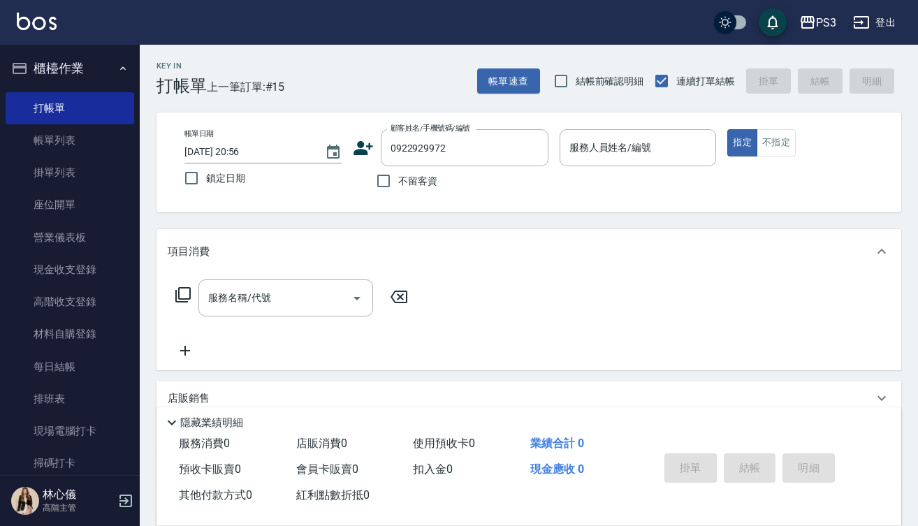
click at [361, 152] on icon at bounding box center [364, 148] width 20 height 14
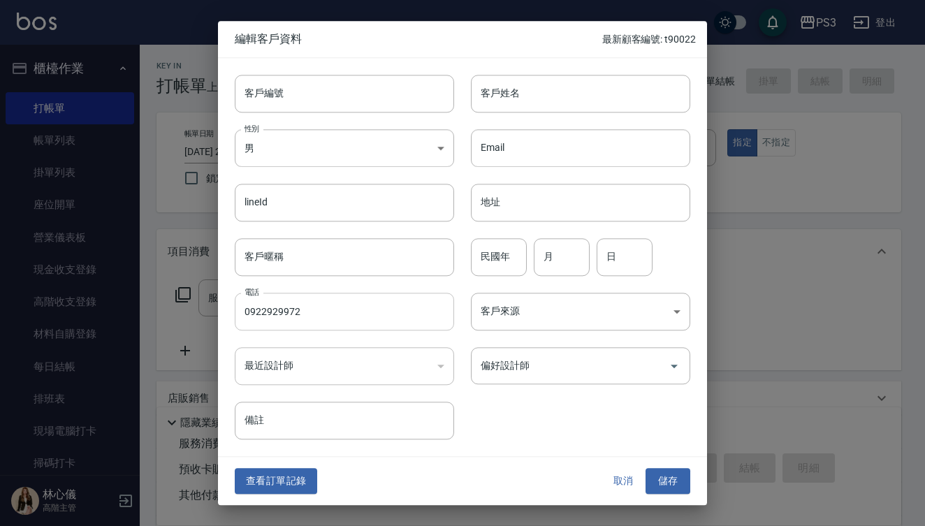
click at [338, 312] on input "0922929972" at bounding box center [344, 312] width 219 height 38
click at [304, 95] on input "客戶編號" at bounding box center [344, 94] width 219 height 38
paste input "0922929972"
type input "0922929972"
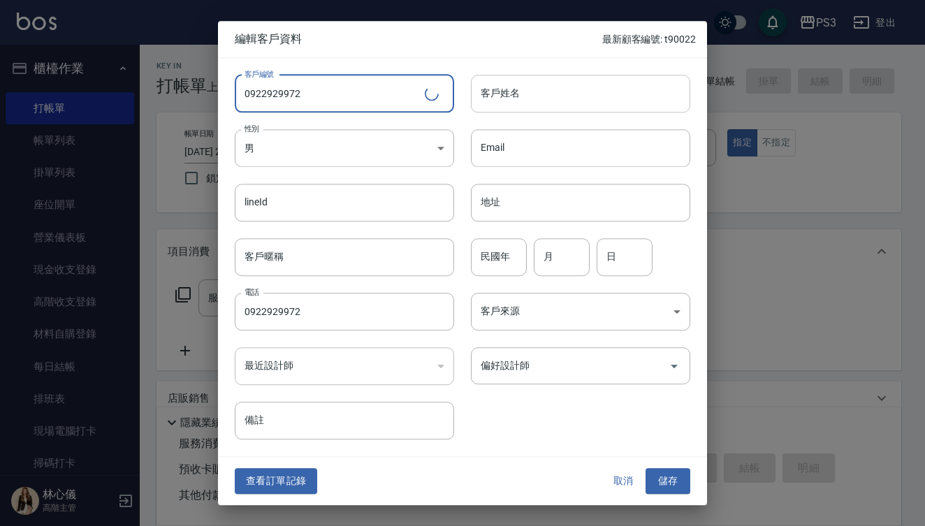
click at [598, 94] on input "客戶姓名" at bounding box center [580, 94] width 219 height 38
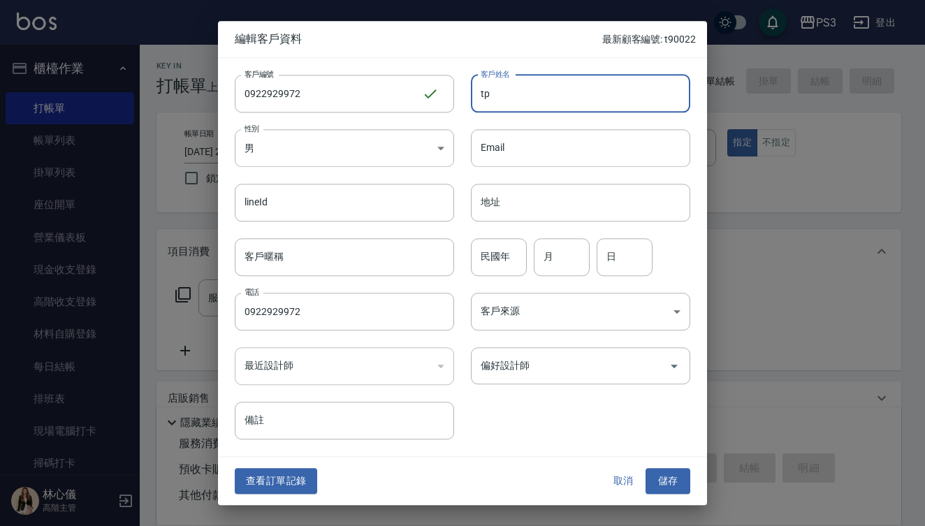
type input "t"
type input "沈"
type input "陳靜瑜"
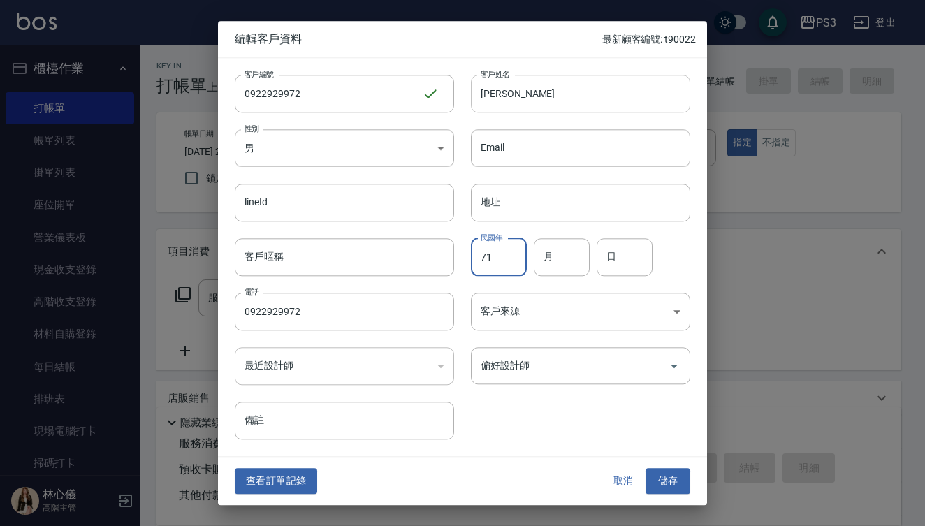
type input "71"
type input "9"
type input "21"
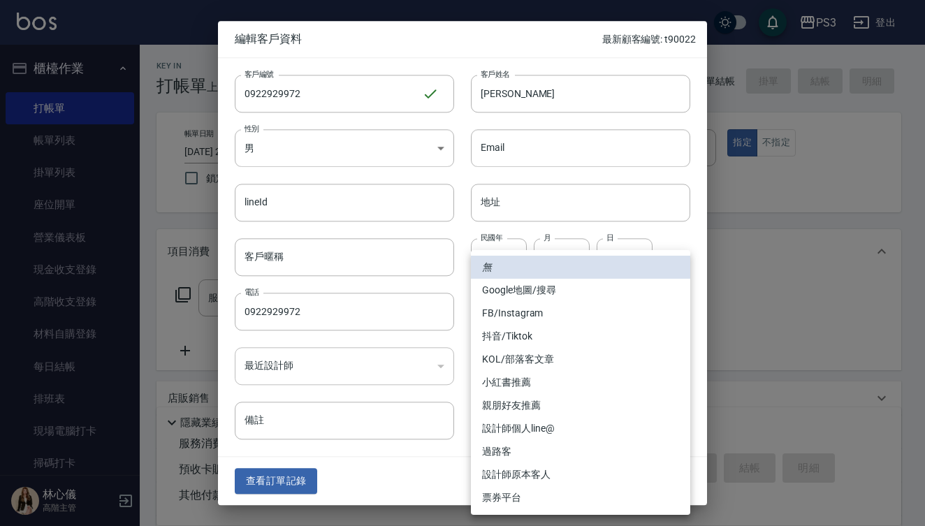
click at [435, 450] on div at bounding box center [462, 263] width 925 height 526
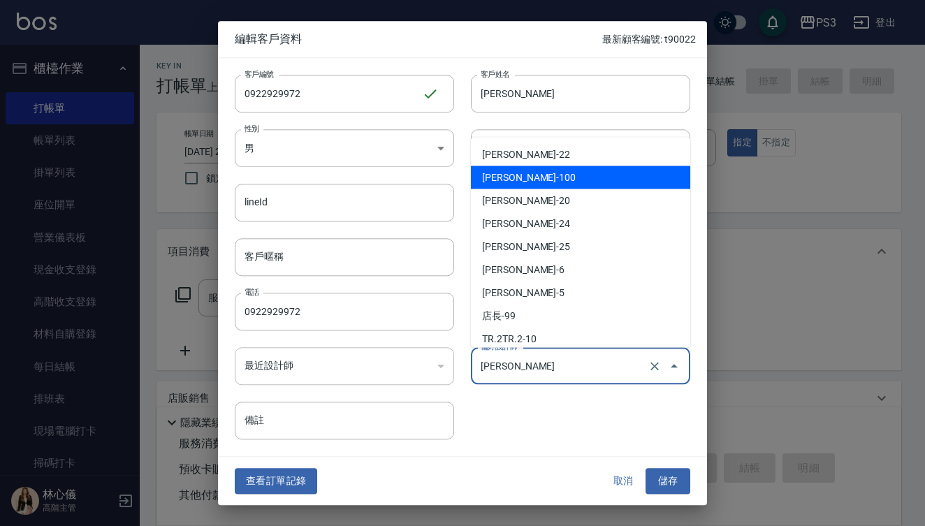
click at [560, 369] on input "孫美彤" at bounding box center [561, 366] width 168 height 24
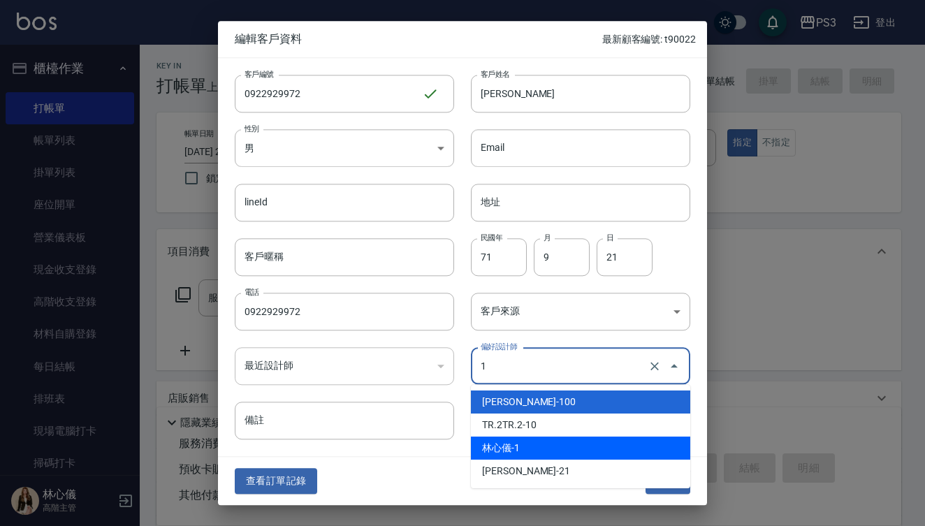
click at [549, 438] on li "林心儀-1" at bounding box center [580, 448] width 219 height 23
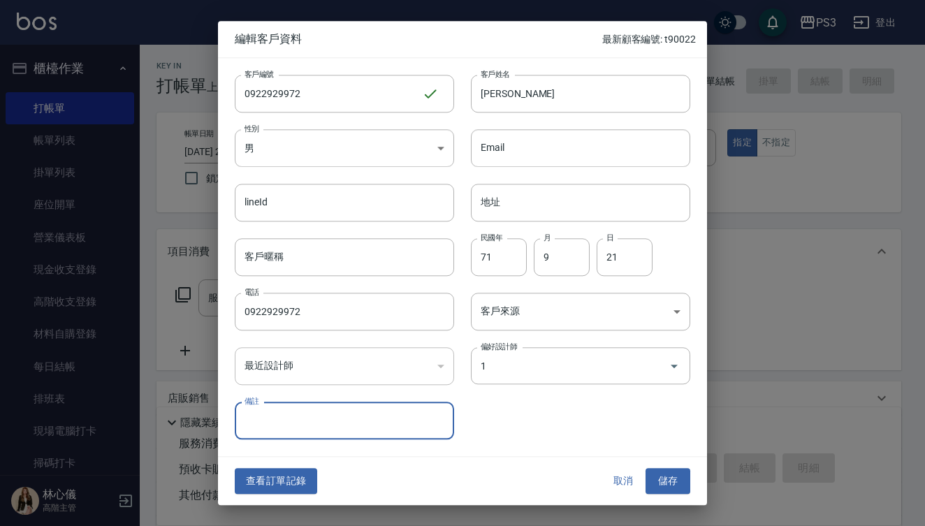
type input "林心儀"
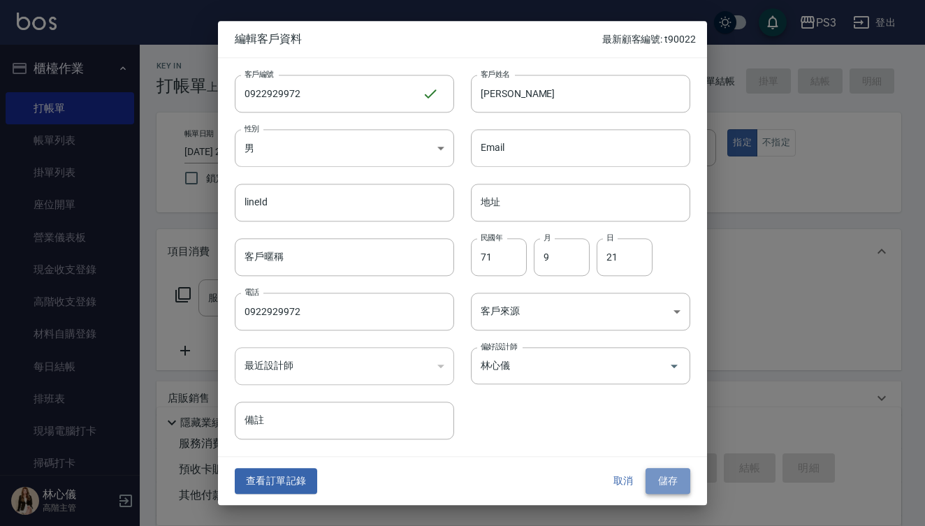
click at [672, 479] on button "儲存" at bounding box center [668, 482] width 45 height 26
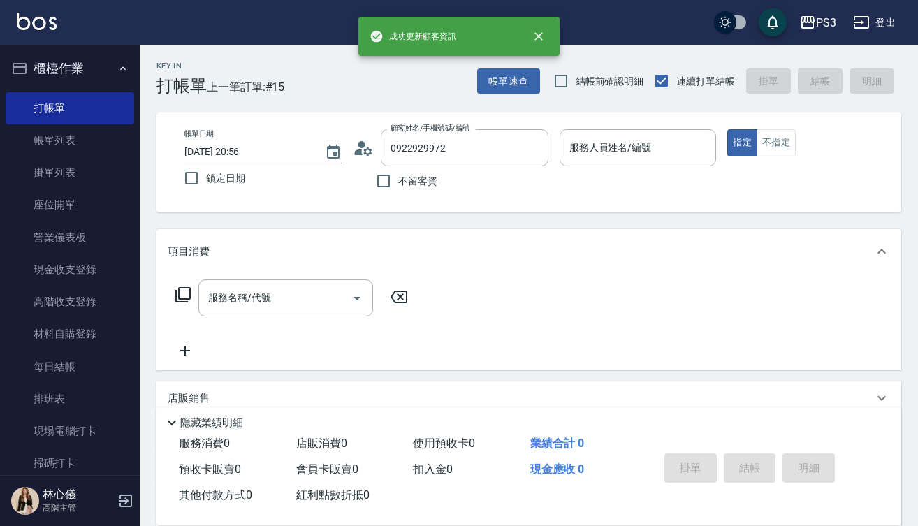
click at [572, 140] on input "服務人員姓名/編號" at bounding box center [638, 148] width 145 height 24
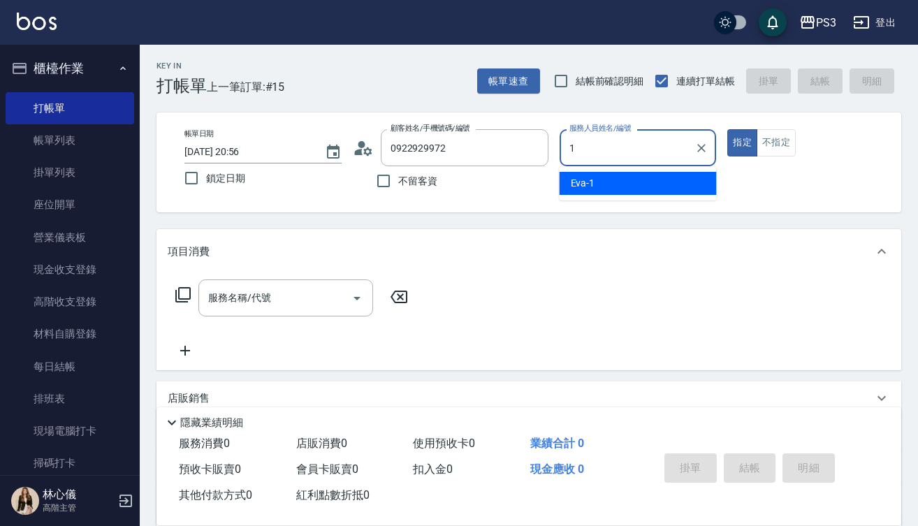
type input "Eva-1"
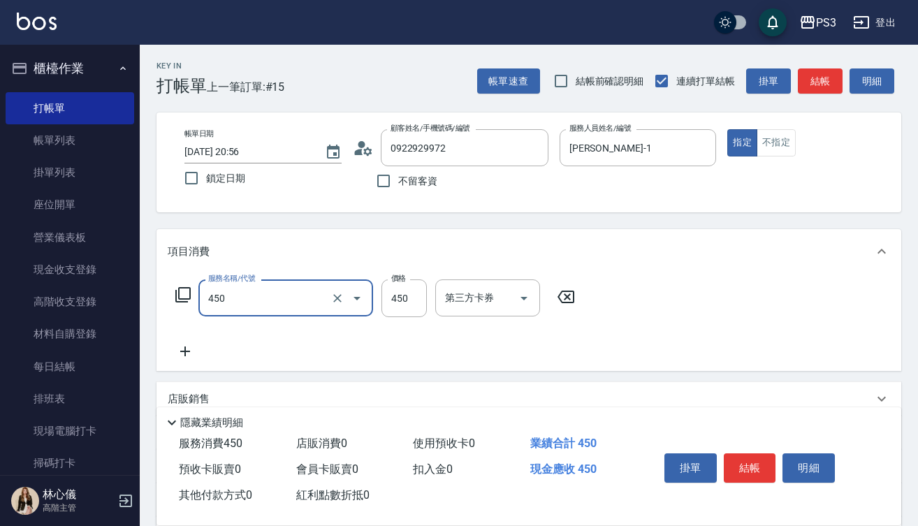
type input "有機洗髮(450)"
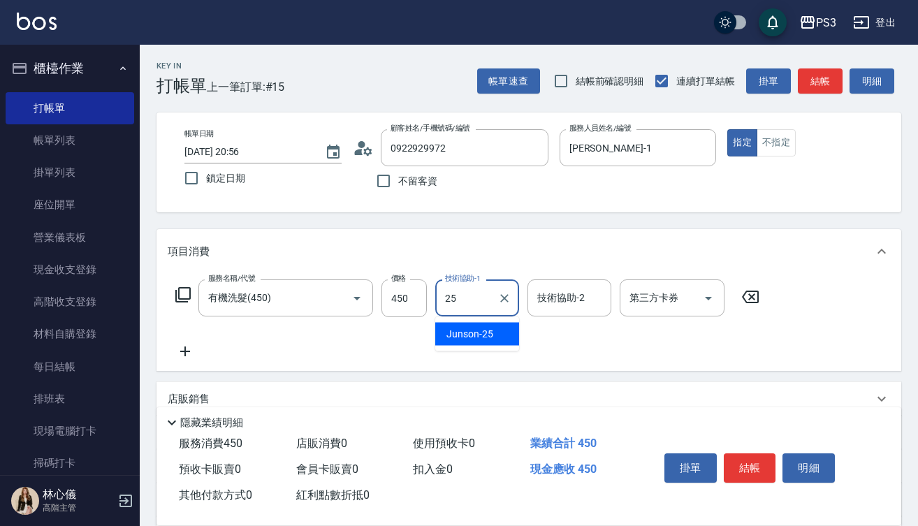
type input "Junson-25"
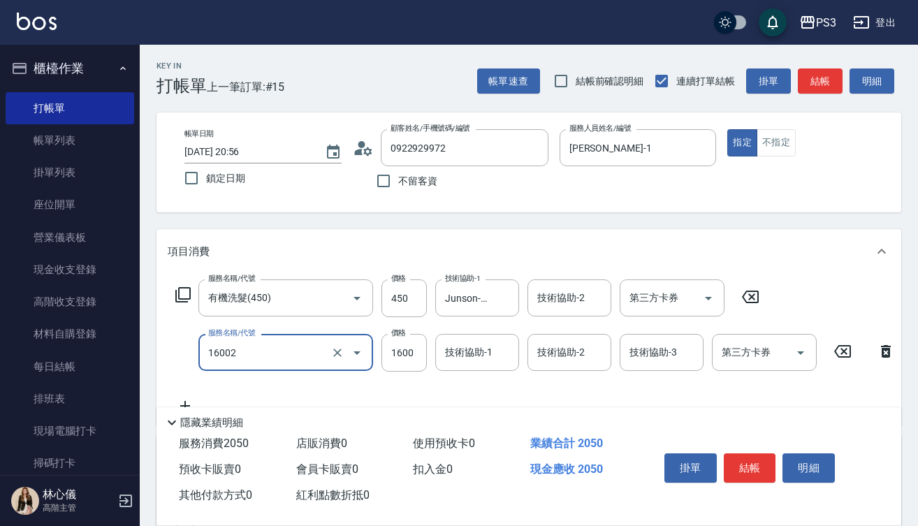
type input "染L(16002)"
type input "1750"
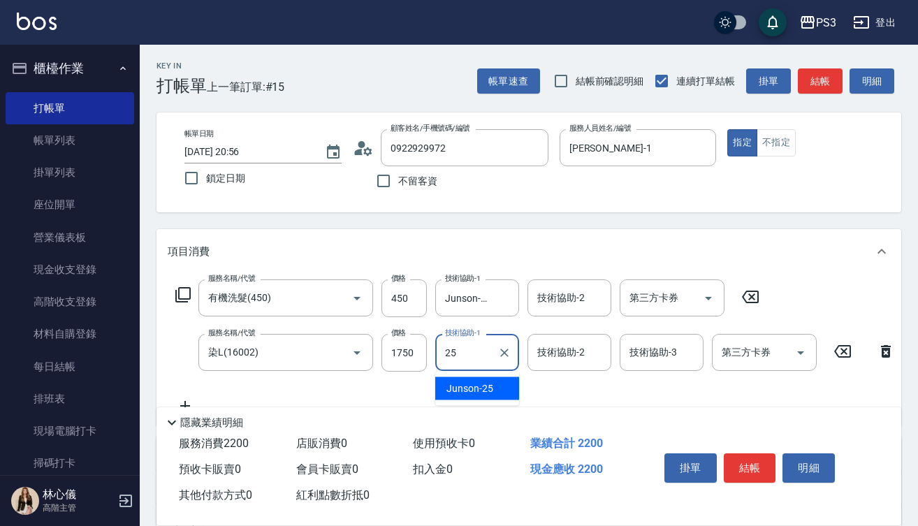
type input "Junson-25"
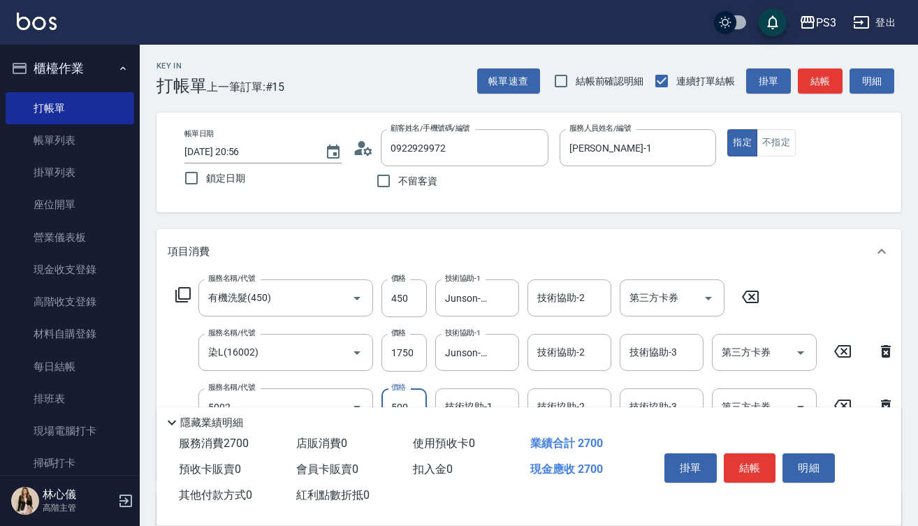
type input "去色短(5002)"
type input "800"
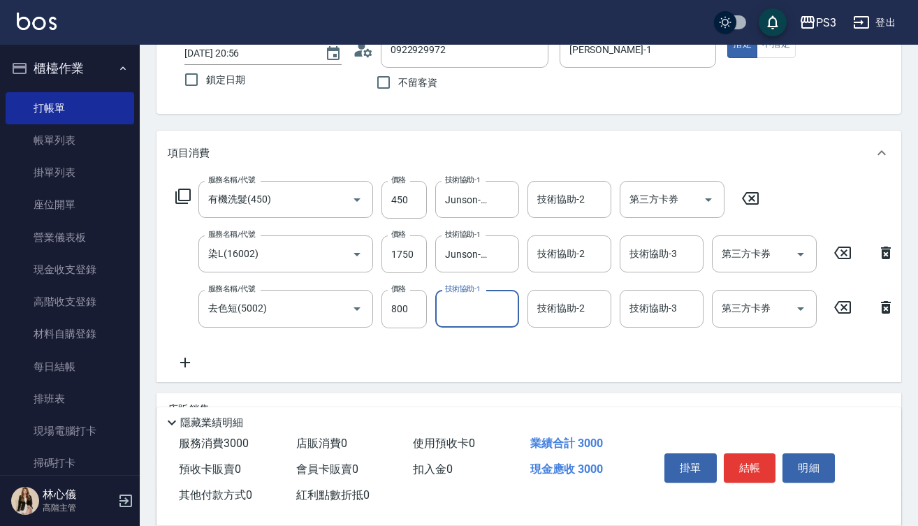
scroll to position [141, 0]
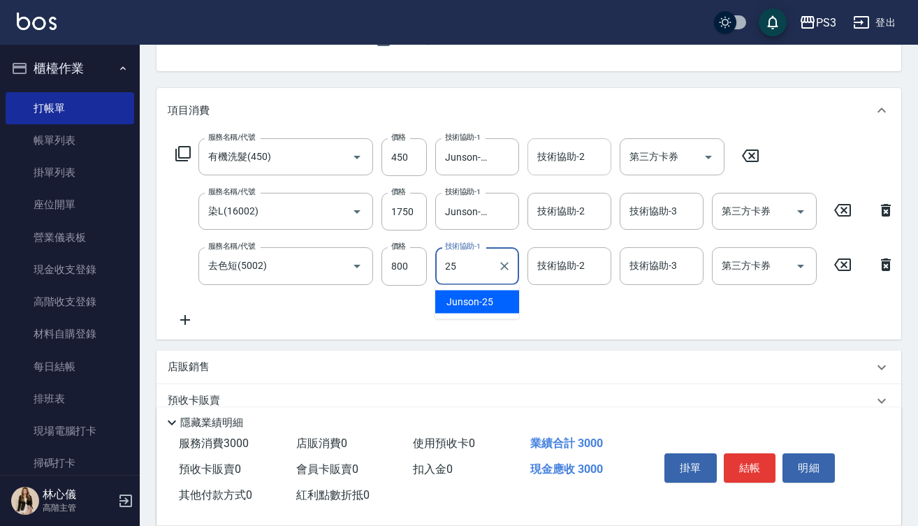
type input "Junson-25"
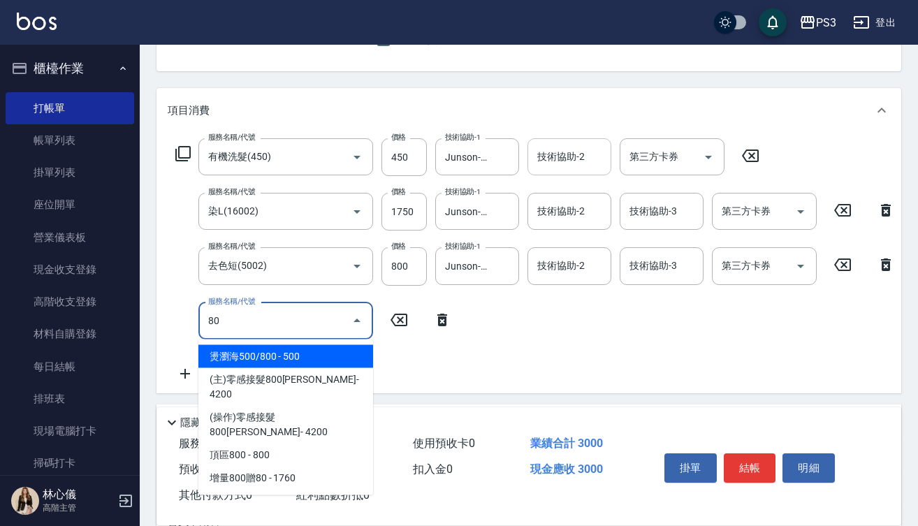
type input "8"
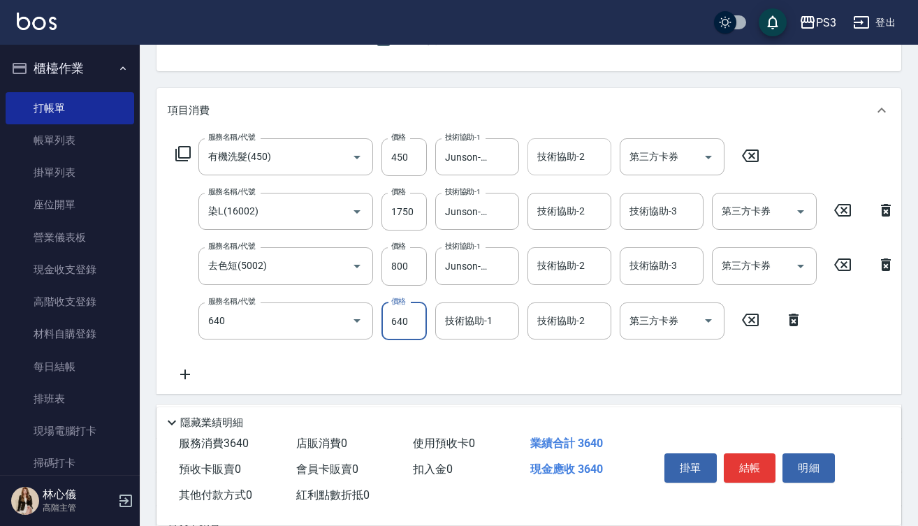
type input "潤澤中(640)"
type input "800"
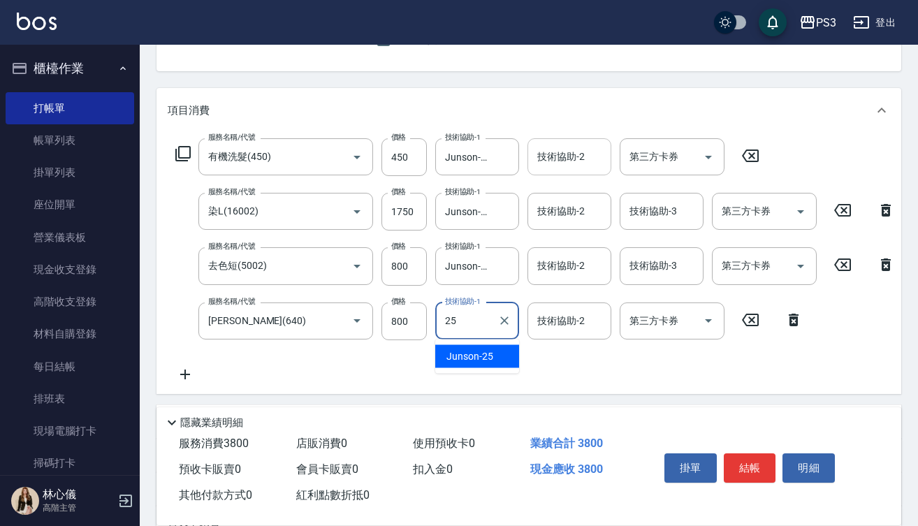
type input "Junson-25"
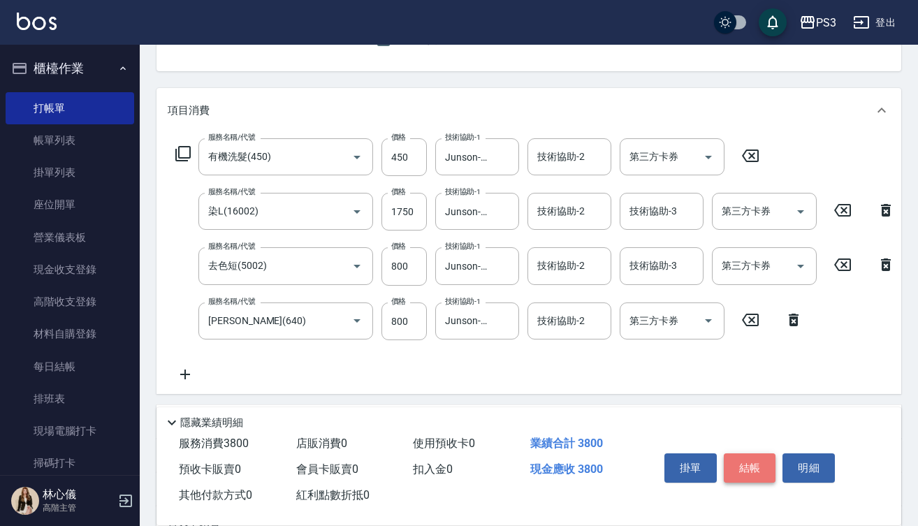
click at [763, 461] on button "結帳" at bounding box center [750, 468] width 52 height 29
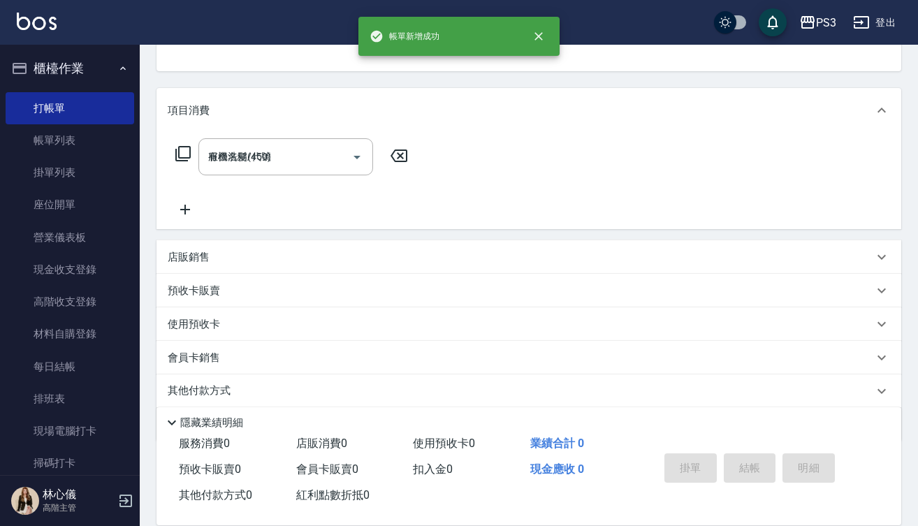
type input "2025/08/20 20:57"
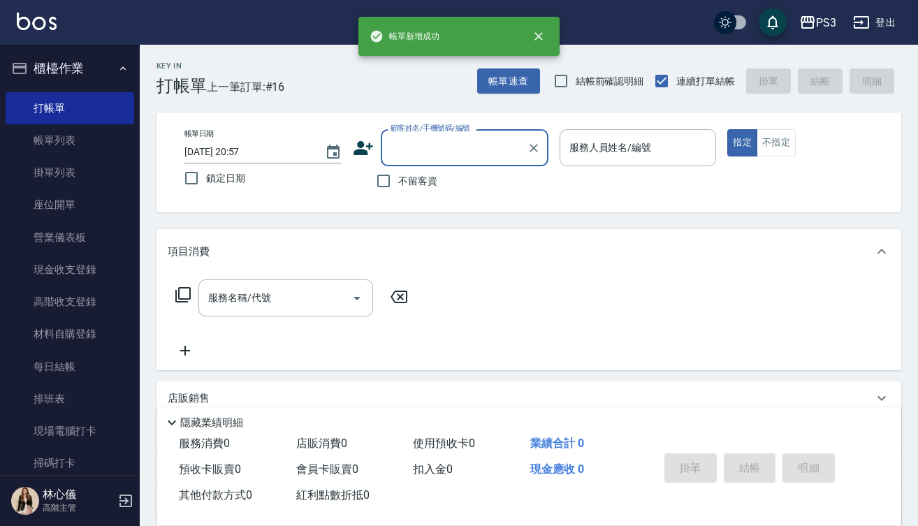
scroll to position [0, 0]
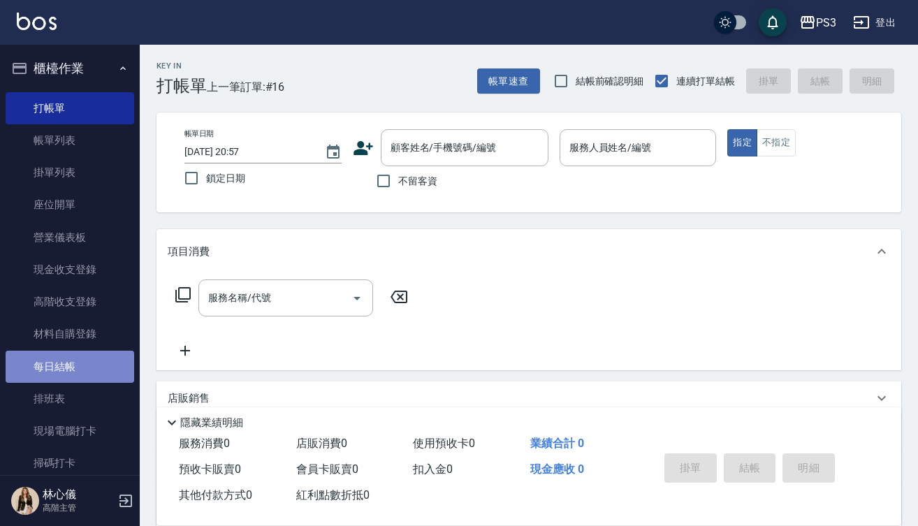
click at [75, 372] on link "每日結帳" at bounding box center [70, 367] width 129 height 32
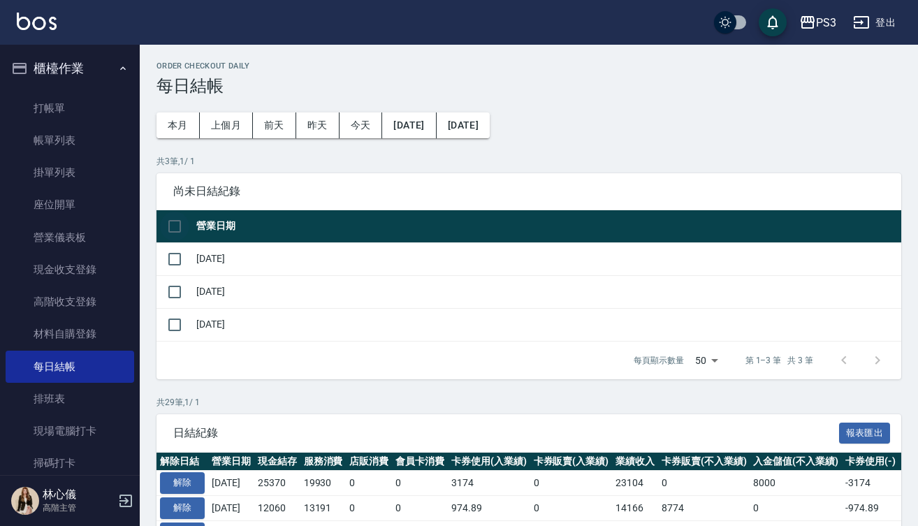
click at [181, 219] on input "checkbox" at bounding box center [174, 226] width 29 height 29
checkbox input "true"
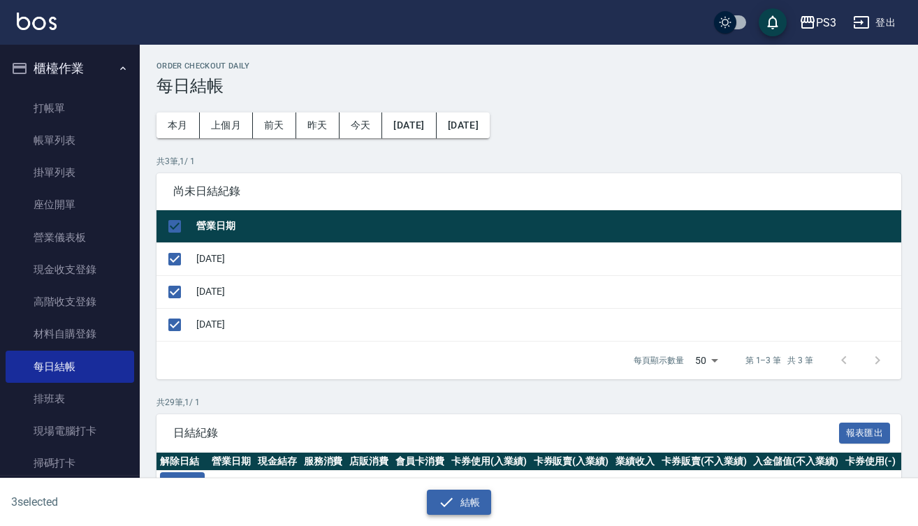
click at [463, 513] on button "結帳" at bounding box center [459, 503] width 65 height 26
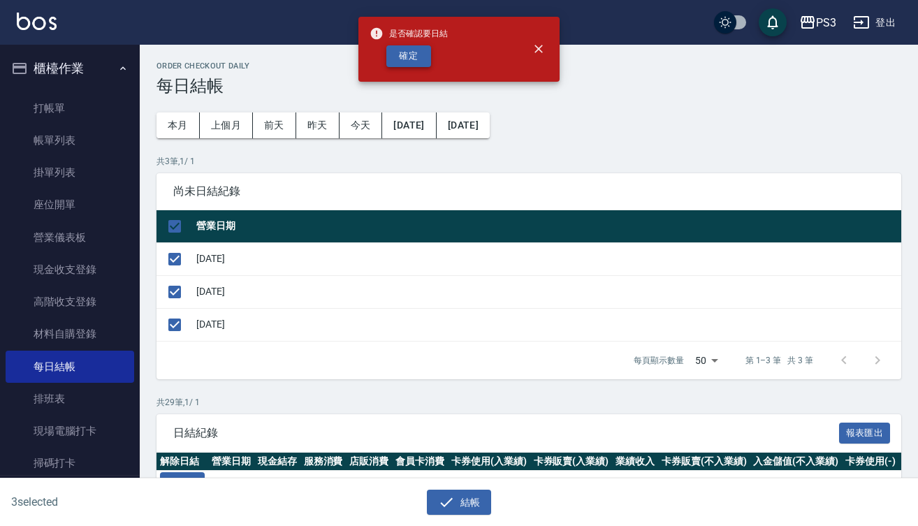
click at [409, 57] on button "確定" at bounding box center [408, 56] width 45 height 22
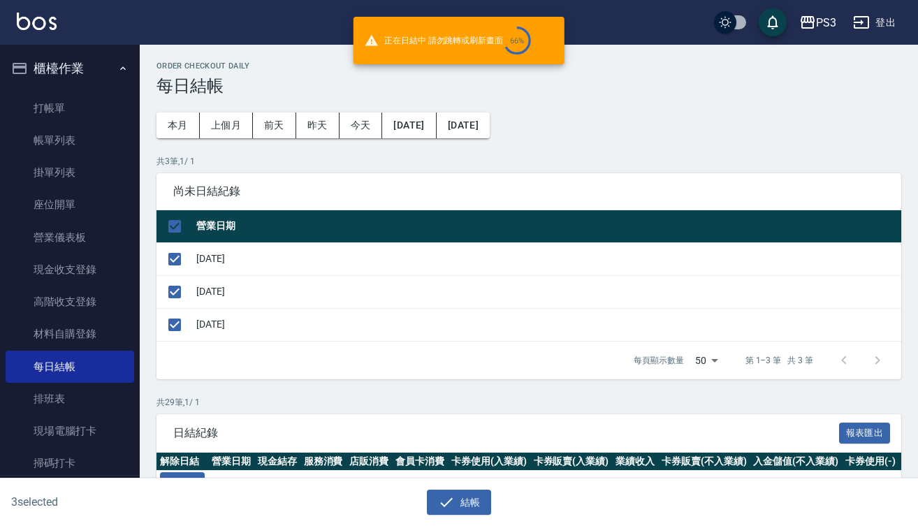
checkbox input "false"
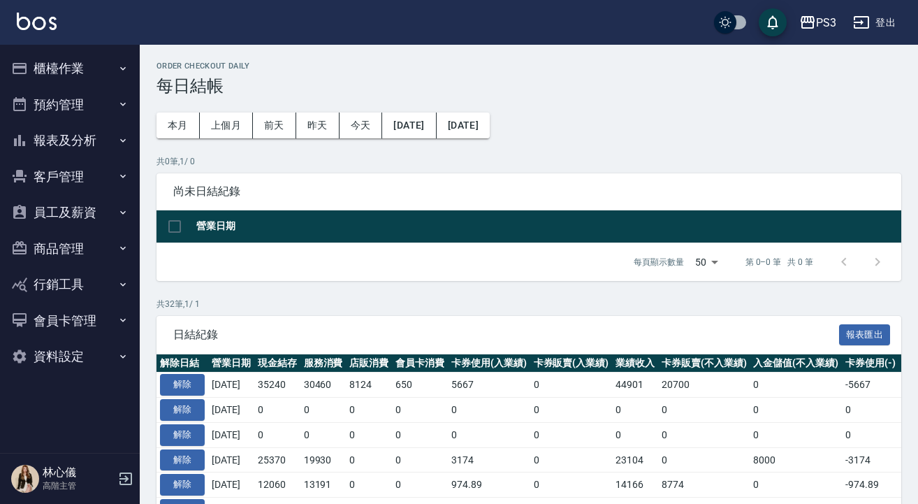
click at [414, 38] on div "PS3 登出" at bounding box center [459, 22] width 918 height 45
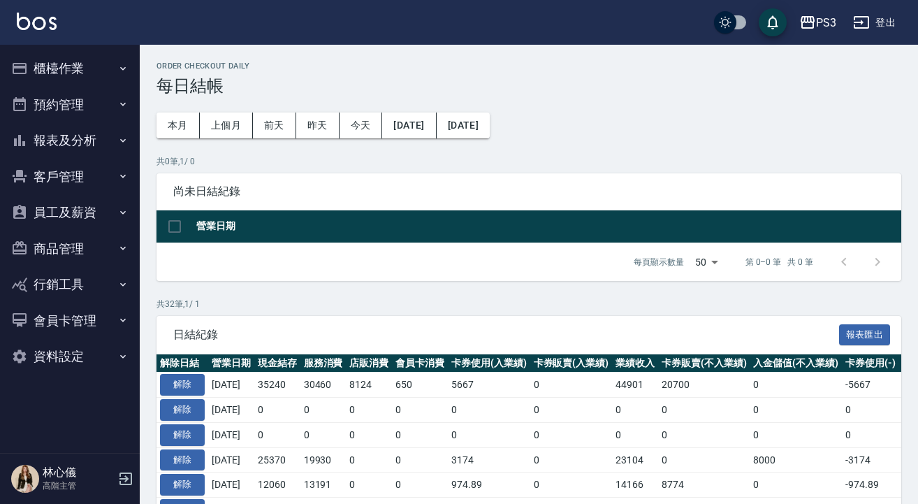
click at [414, 38] on div "PS3 登出" at bounding box center [459, 22] width 918 height 45
